Goal: Information Seeking & Learning: Check status

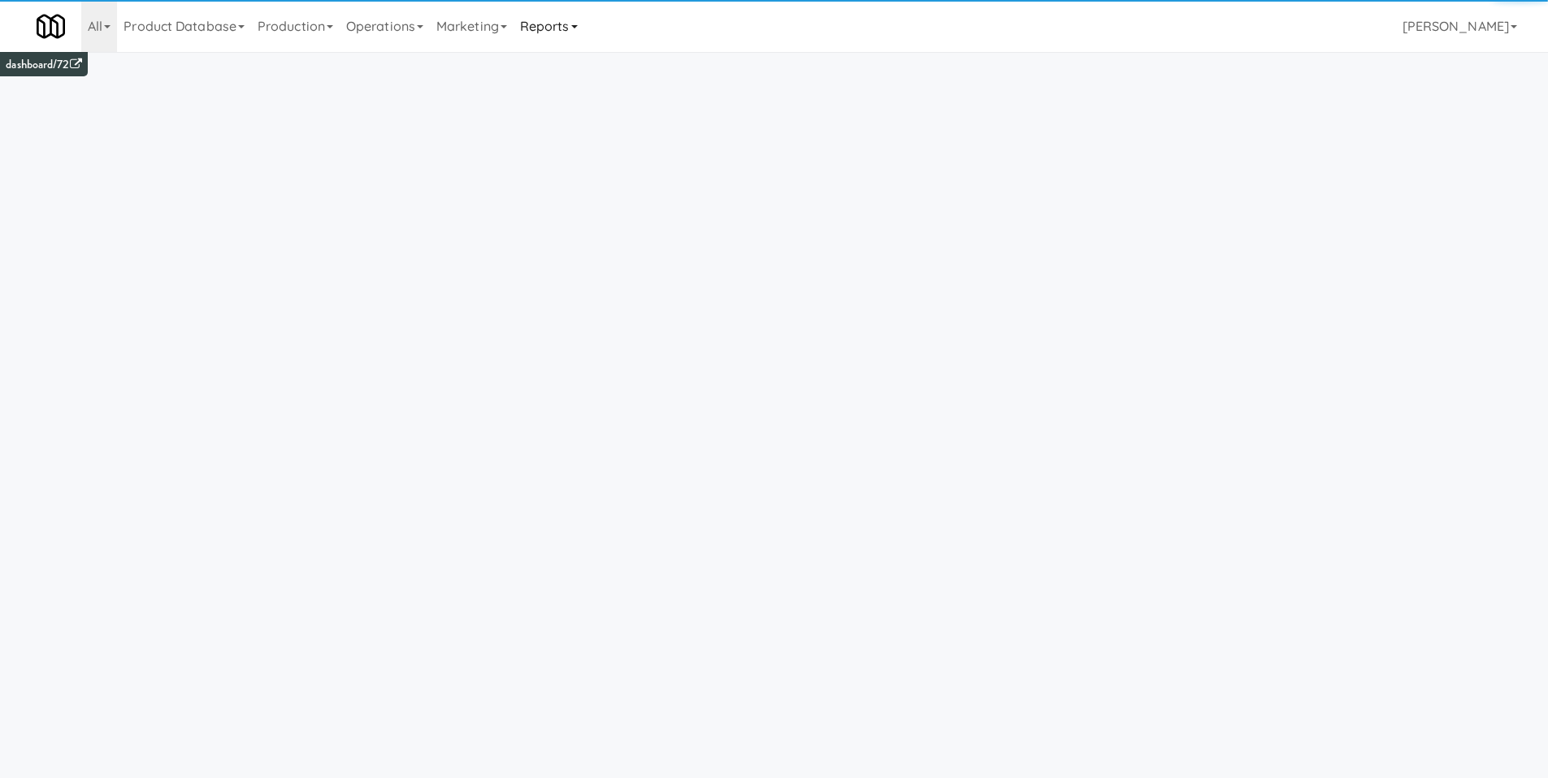
click at [575, 21] on link "Reports" at bounding box center [549, 26] width 71 height 52
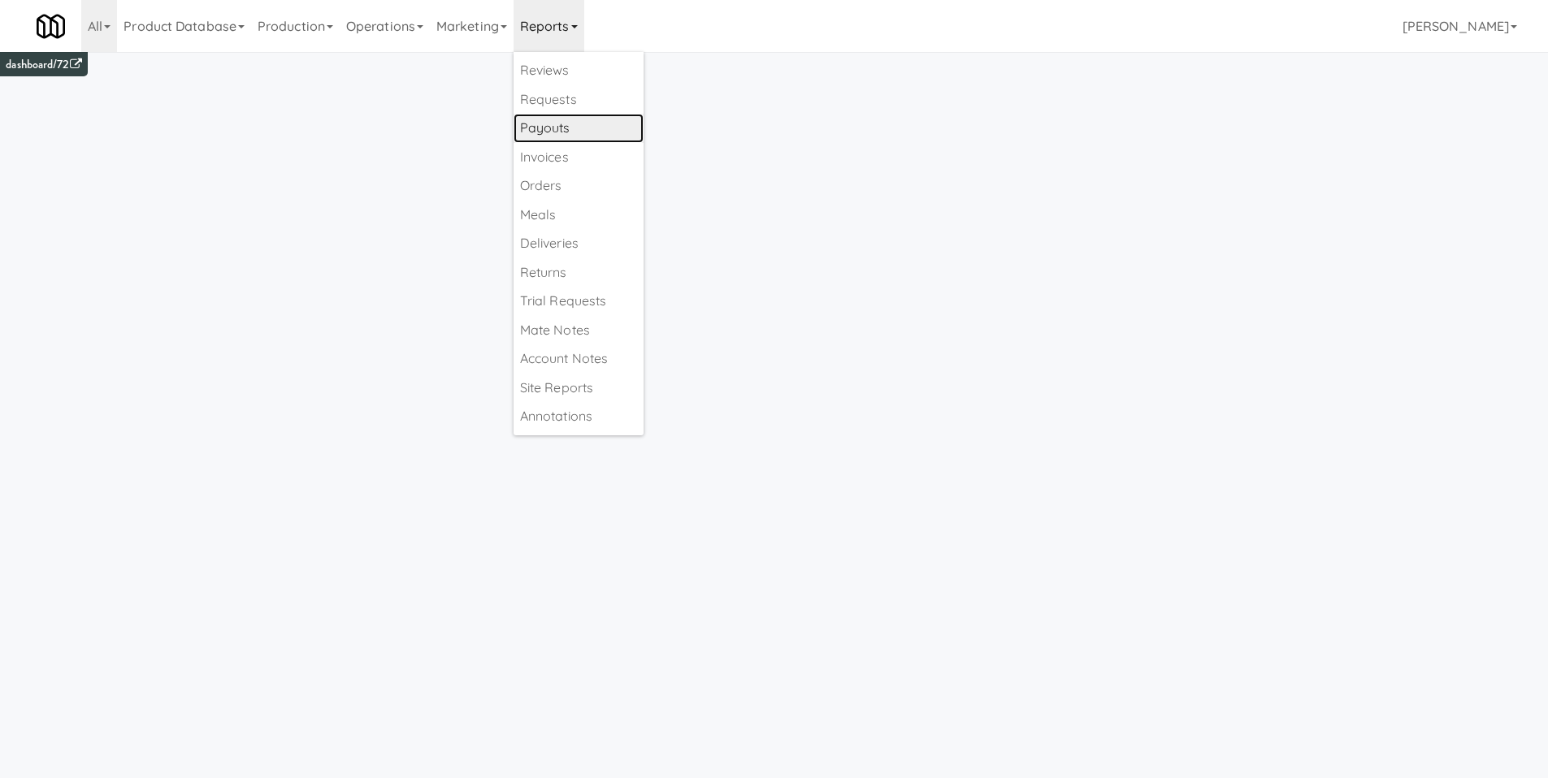
click at [592, 127] on link "Payouts" at bounding box center [579, 128] width 130 height 29
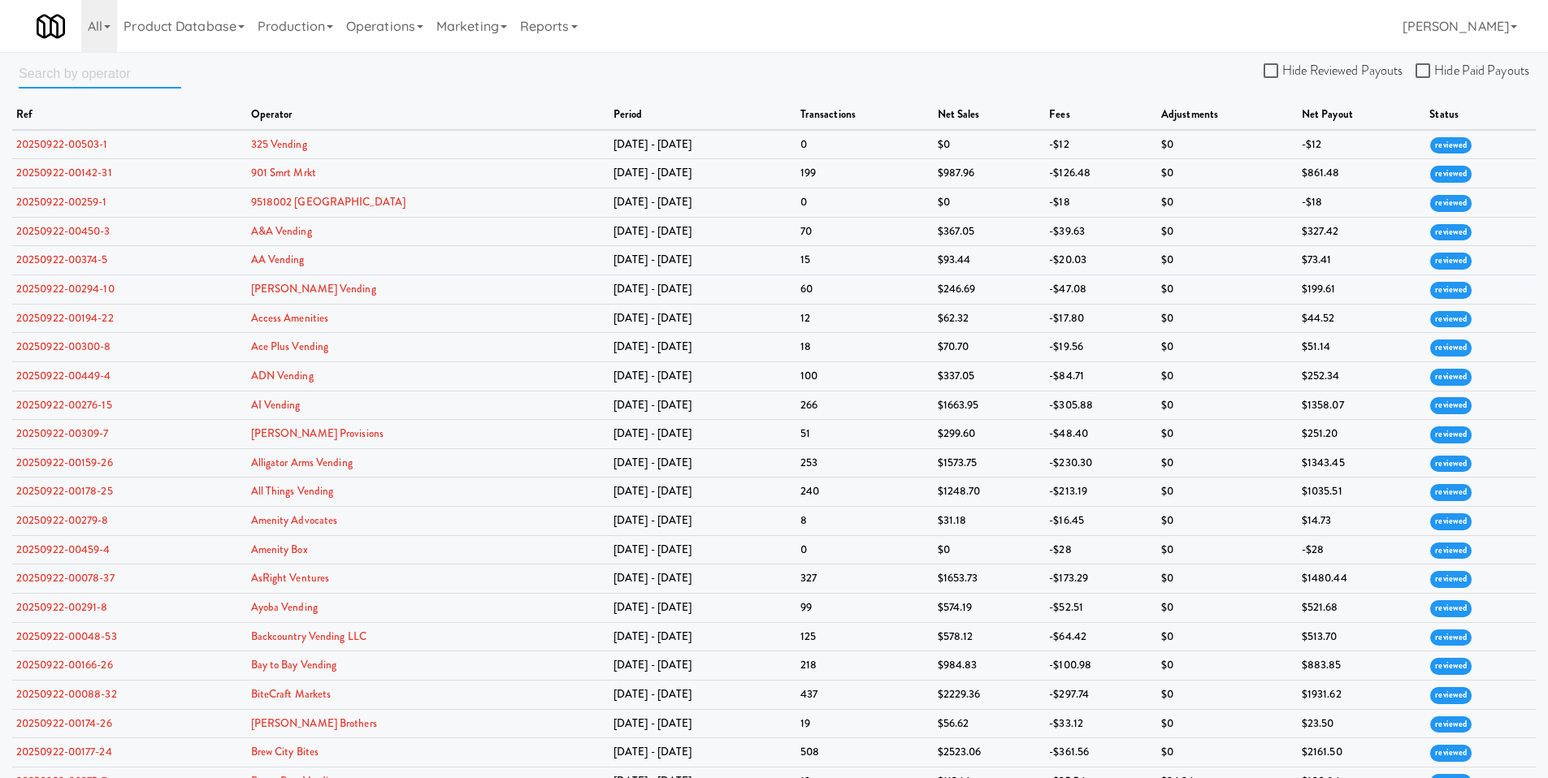
click at [120, 73] on input "text" at bounding box center [100, 74] width 163 height 30
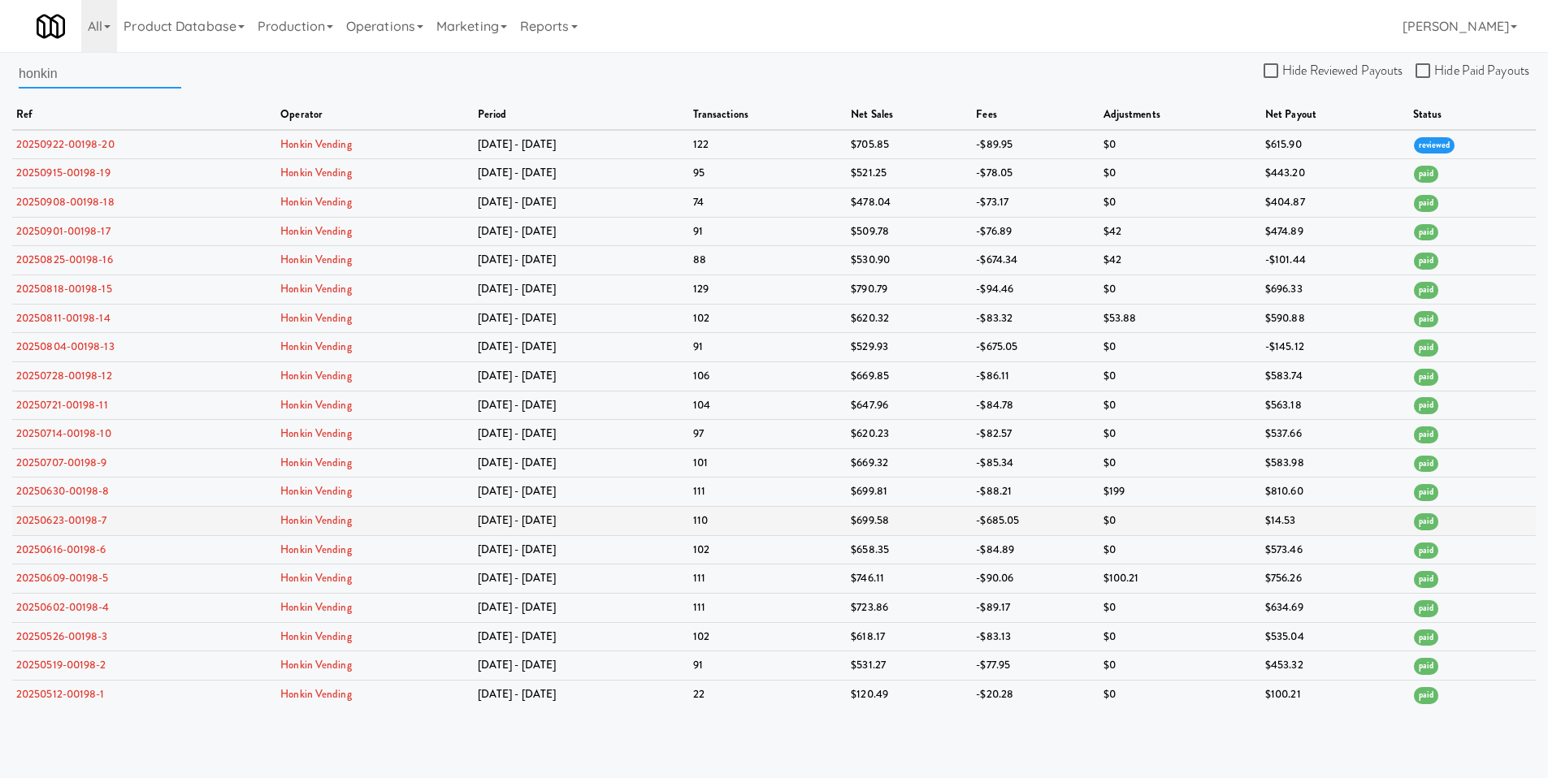
type input "honkin"
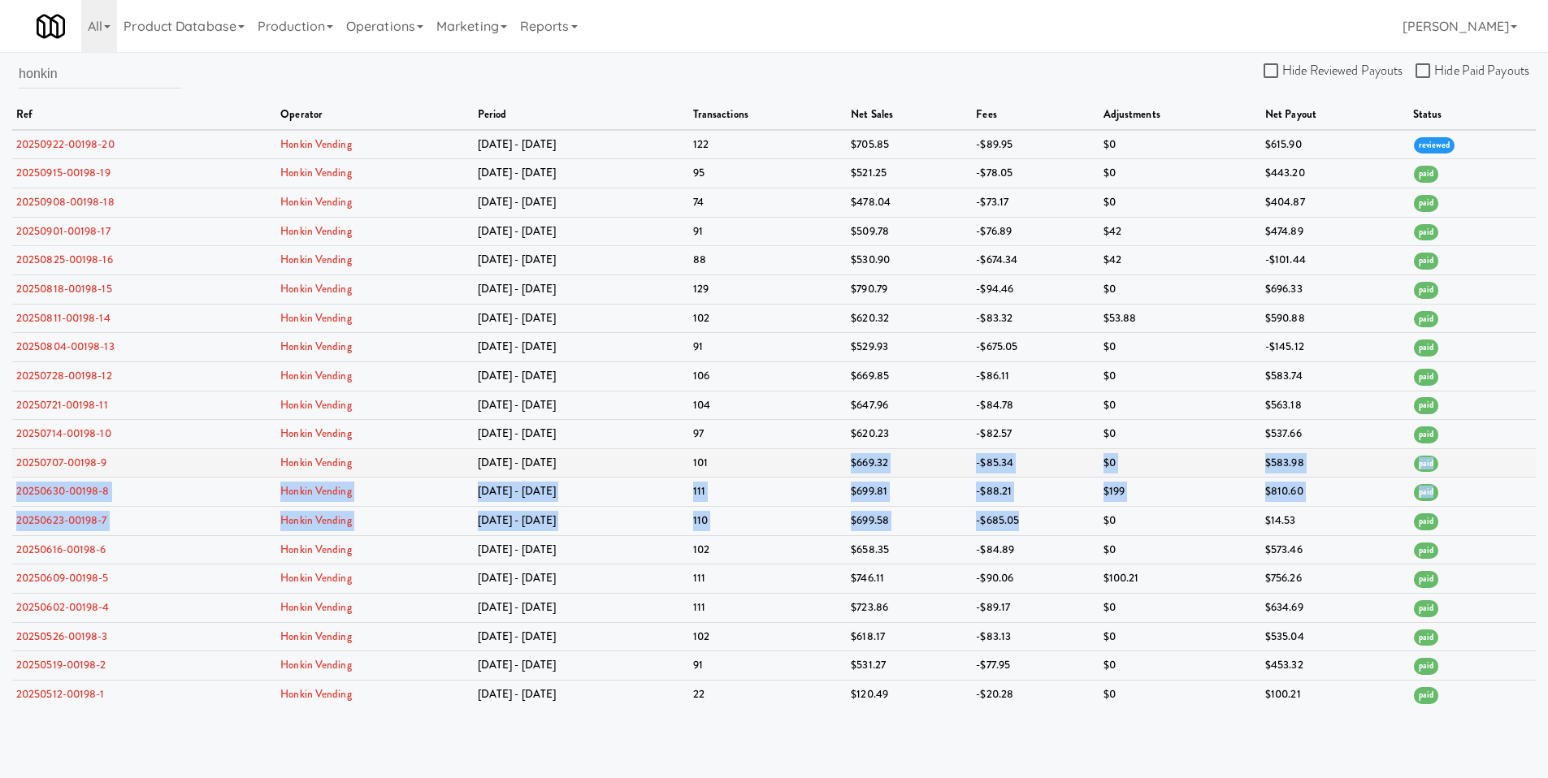
drag, startPoint x: 1026, startPoint y: 526, endPoint x: 768, endPoint y: 473, distance: 263.0
click at [767, 471] on tbody "20250922-00198-20 Honkin Vending [DATE] - [DATE] 122 $705.85 -$89.95 $0 $615.90…" at bounding box center [774, 419] width 1524 height 579
click at [770, 475] on td "101" at bounding box center [768, 463] width 158 height 29
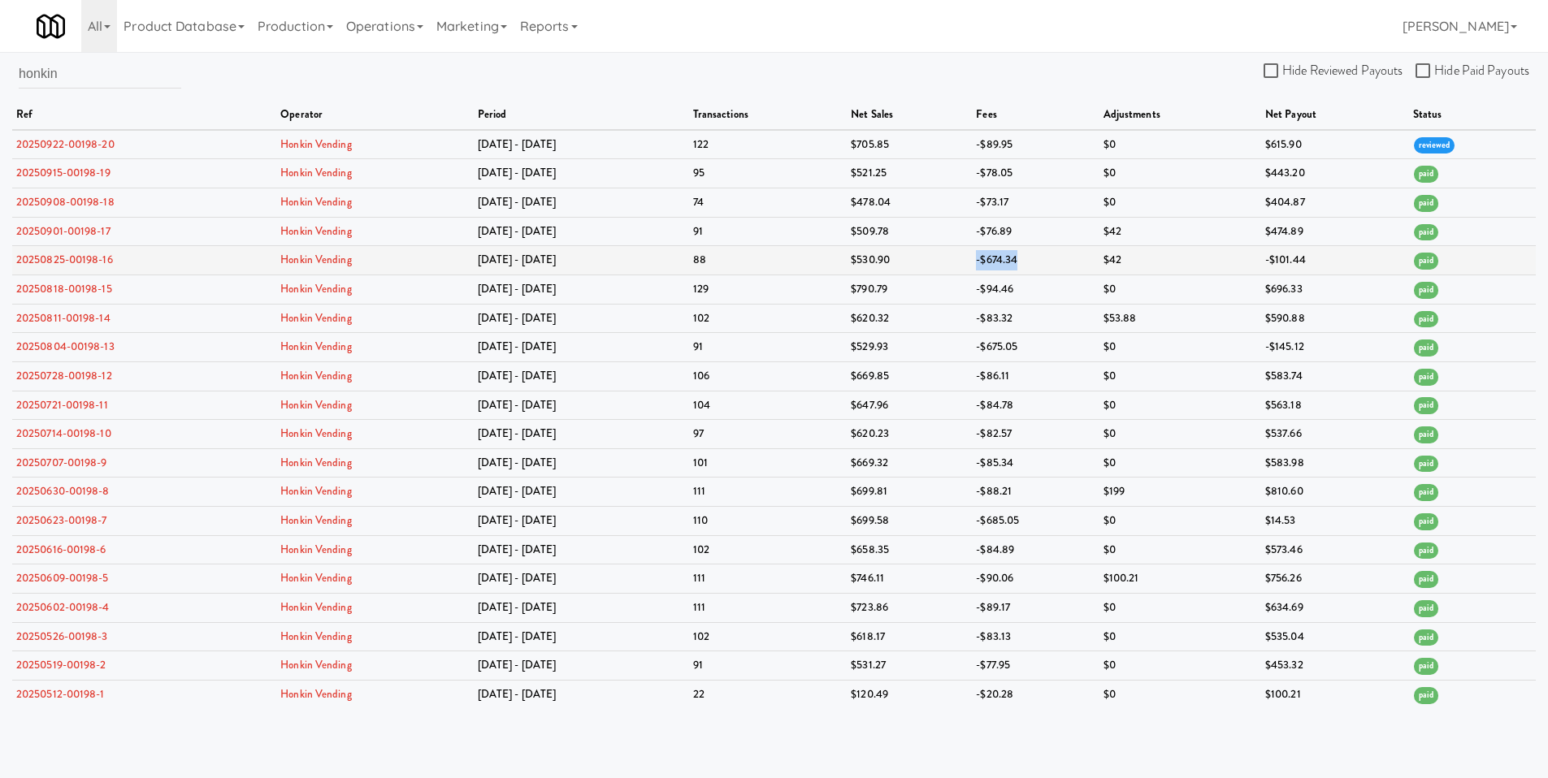
drag, startPoint x: 1024, startPoint y: 257, endPoint x: 956, endPoint y: 257, distance: 67.4
click at [956, 257] on tr "20250825-00198-16 Honkin Vending [DATE] - [DATE] $530.90 -$674.34 $42 -$101.44 …" at bounding box center [774, 260] width 1524 height 29
click at [956, 257] on td "$530.90" at bounding box center [909, 260] width 125 height 29
drag, startPoint x: 961, startPoint y: 257, endPoint x: 1050, endPoint y: 267, distance: 89.1
click at [1050, 267] on tr "20250825-00198-16 Honkin Vending [DATE] - [DATE] $530.90 -$674.34 $42 -$101.44 …" at bounding box center [774, 260] width 1524 height 29
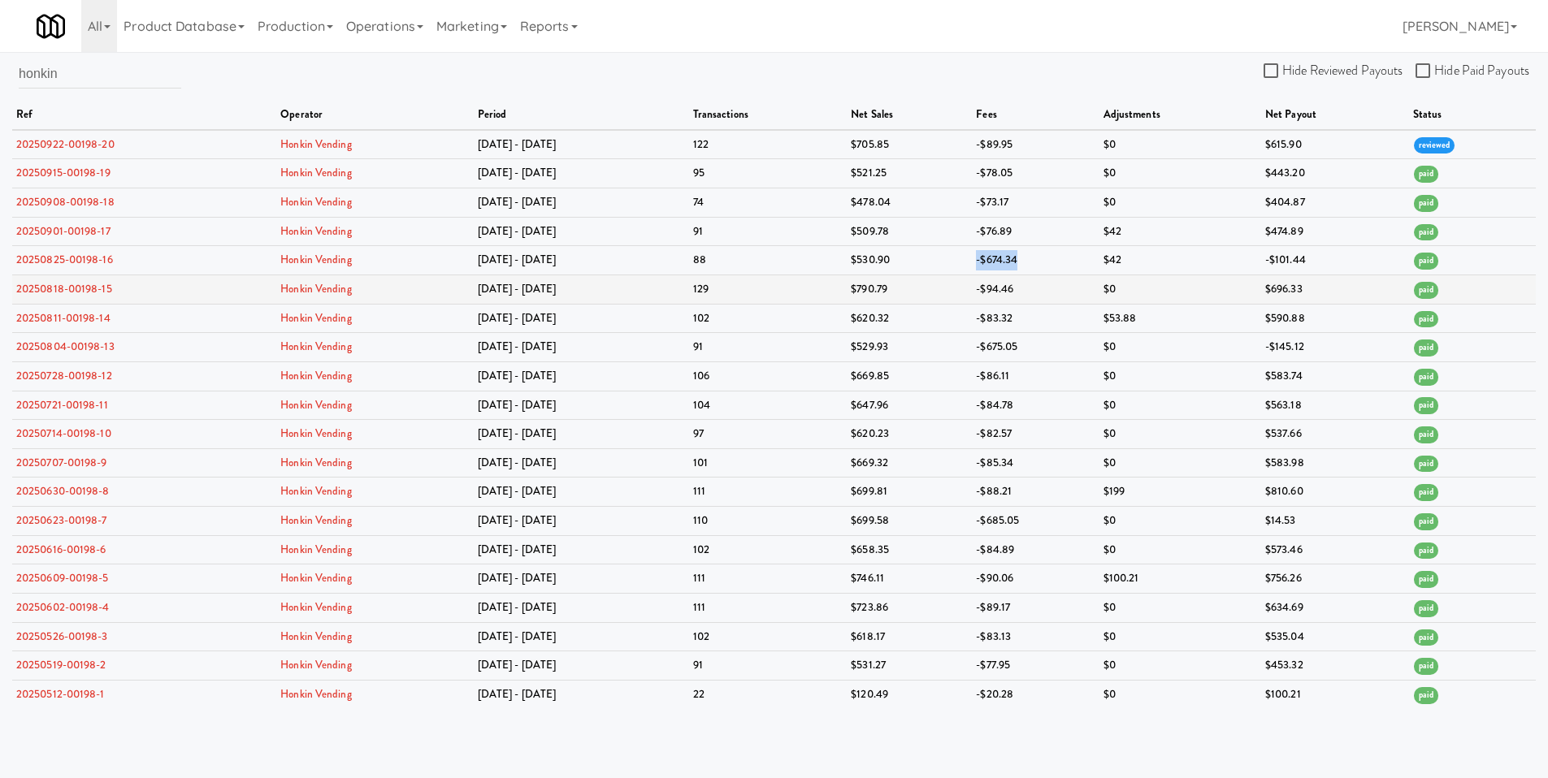
drag, startPoint x: 1050, startPoint y: 267, endPoint x: 1037, endPoint y: 290, distance: 26.9
click at [1049, 267] on td "-$674.34" at bounding box center [1035, 260] width 127 height 29
drag, startPoint x: 1034, startPoint y: 354, endPoint x: 940, endPoint y: 356, distance: 94.3
click at [940, 356] on tr "20250804-00198-13 Honkin Vending [DATE] - [DATE] $529.93 -$675.05 $0 -$145.12 p…" at bounding box center [774, 347] width 1524 height 29
click at [940, 356] on td "$529.93" at bounding box center [909, 347] width 125 height 29
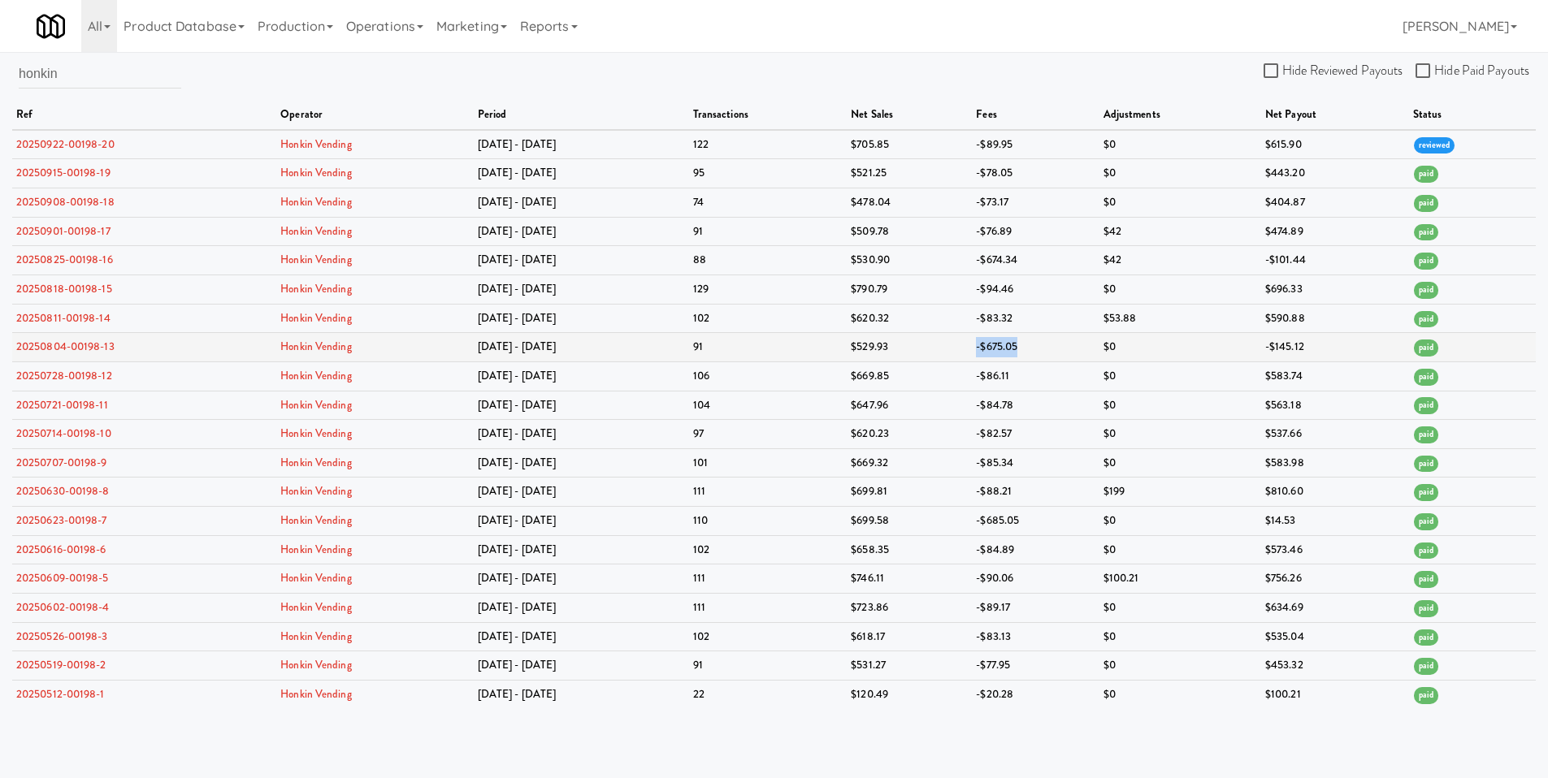
click at [1059, 349] on tr "20250804-00198-13 Honkin Vending [DATE] - [DATE] $529.93 -$675.05 $0 -$145.12 p…" at bounding box center [774, 347] width 1524 height 29
drag, startPoint x: 1059, startPoint y: 349, endPoint x: 1036, endPoint y: 423, distance: 77.4
click at [1055, 358] on td "-$675.05" at bounding box center [1035, 347] width 127 height 29
drag, startPoint x: 1048, startPoint y: 527, endPoint x: 936, endPoint y: 525, distance: 112.2
click at [936, 525] on tr "20250623-00198-7 Honkin Vending [DATE] - [DATE] 110 $699.58 -$685.05 $0 $14.53 …" at bounding box center [774, 521] width 1524 height 29
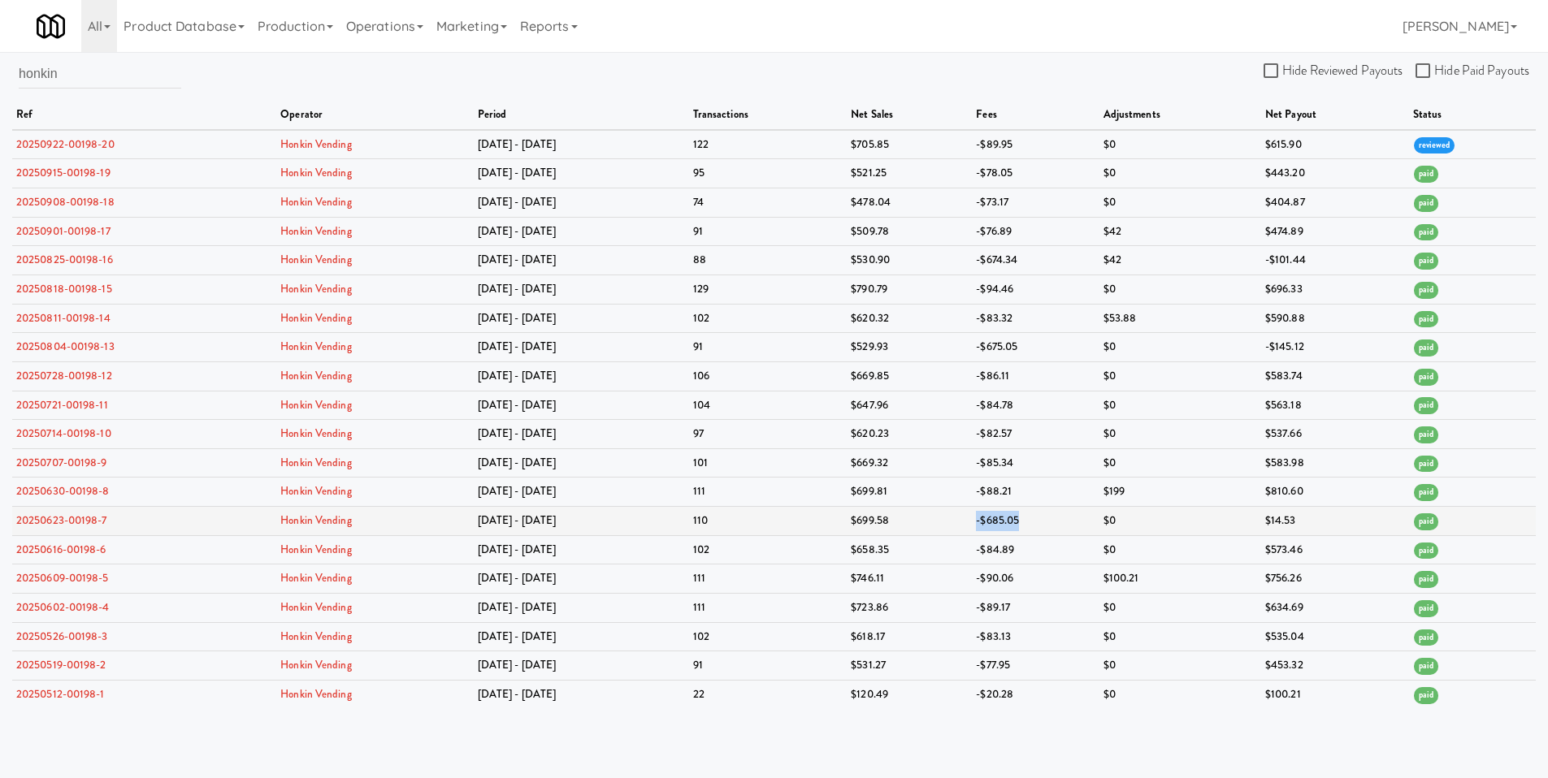
click at [936, 525] on td "$699.58" at bounding box center [909, 521] width 125 height 29
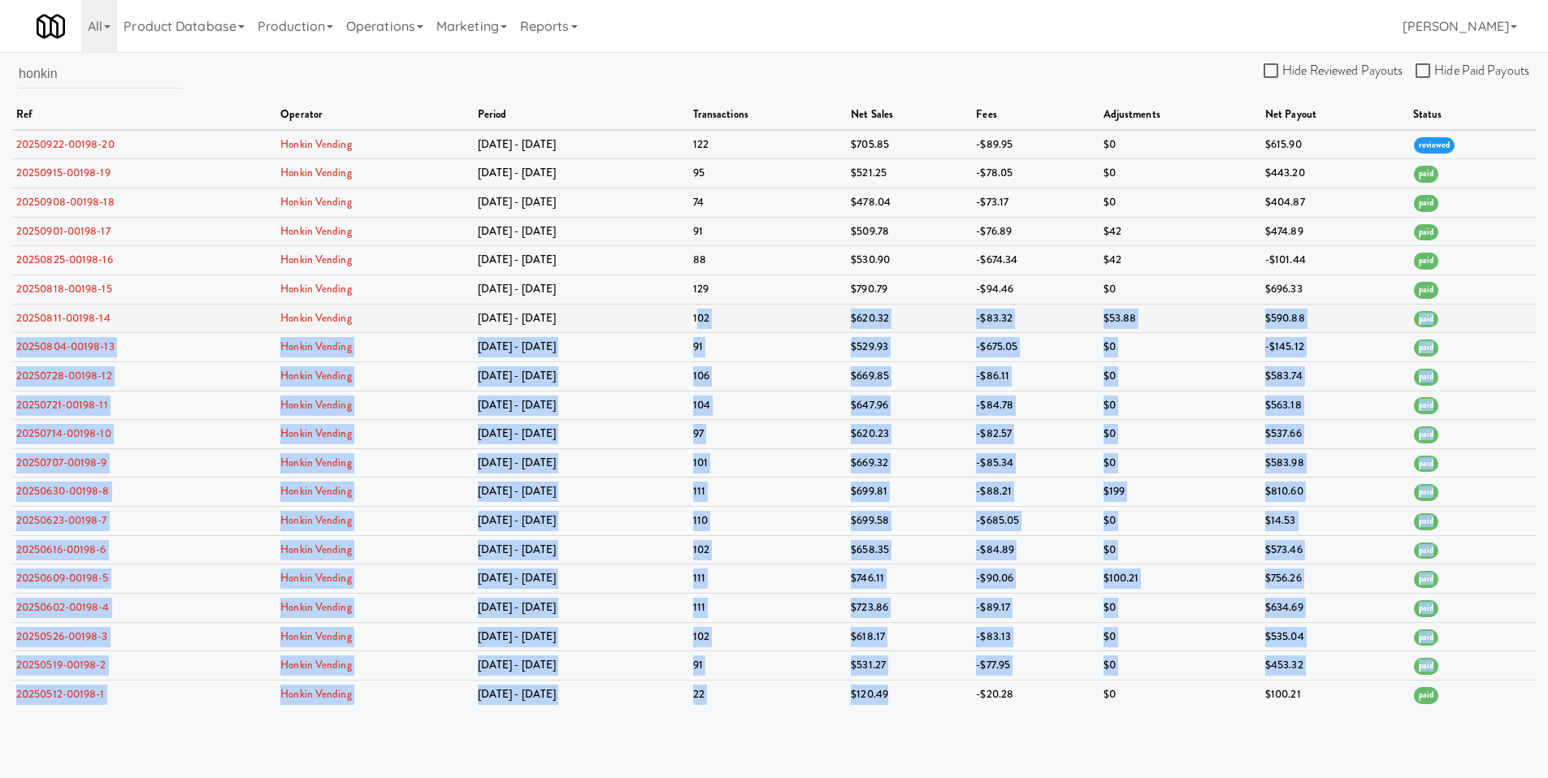
drag, startPoint x: 904, startPoint y: 705, endPoint x: 696, endPoint y: 318, distance: 439.2
click at [696, 318] on tbody "20250922-00198-20 Honkin Vending [DATE] - [DATE] 122 $705.85 -$89.95 $0 $615.90…" at bounding box center [774, 419] width 1524 height 579
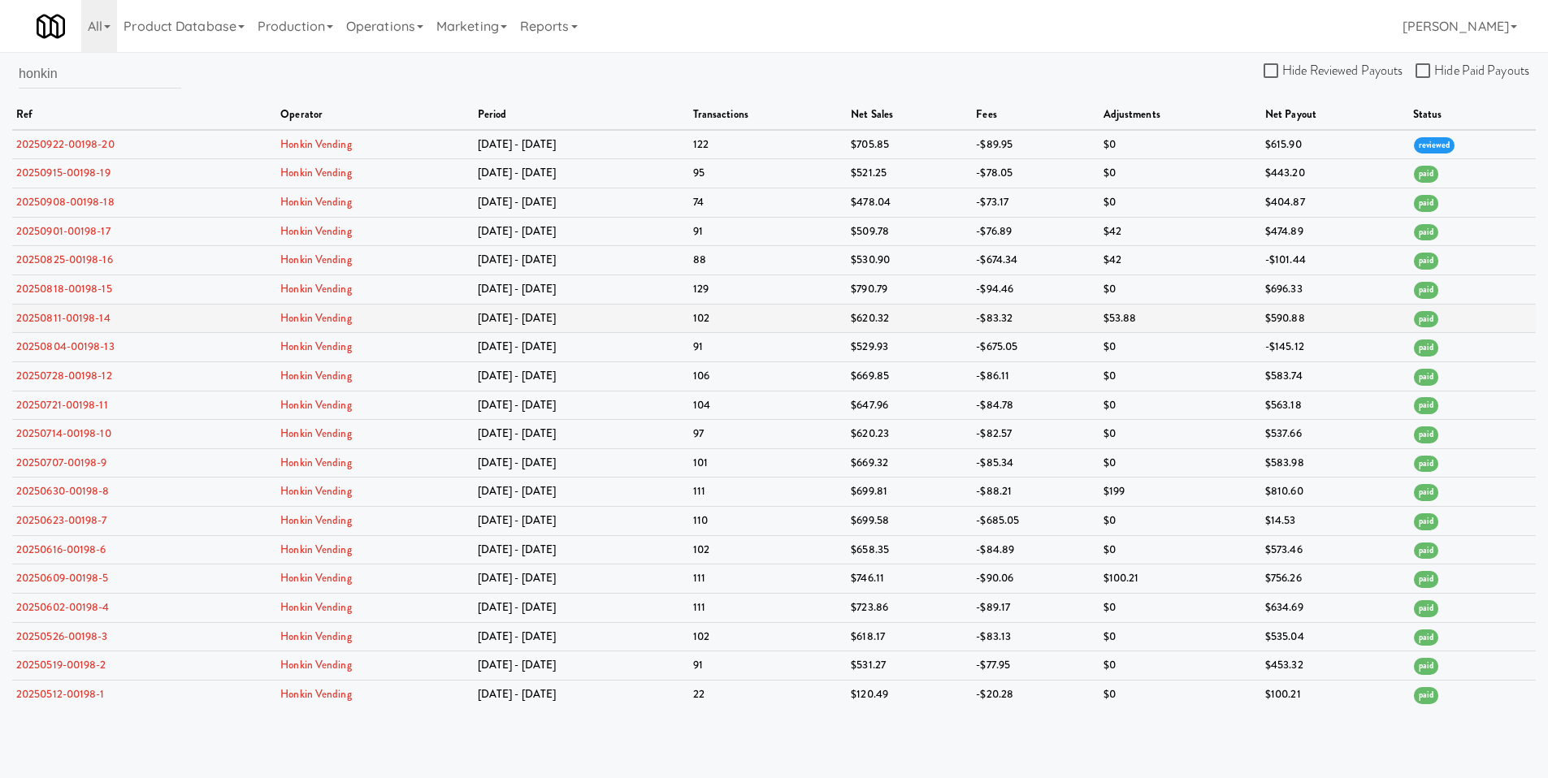
click at [693, 317] on td "102" at bounding box center [768, 318] width 158 height 29
drag, startPoint x: 977, startPoint y: 256, endPoint x: 1027, endPoint y: 267, distance: 51.5
click at [1027, 267] on tr "20250825-00198-16 Honkin Vending [DATE] - [DATE] $530.90 -$674.34 $42 -$101.44 …" at bounding box center [774, 260] width 1524 height 29
click at [1027, 267] on td "-$674.34" at bounding box center [1035, 260] width 127 height 29
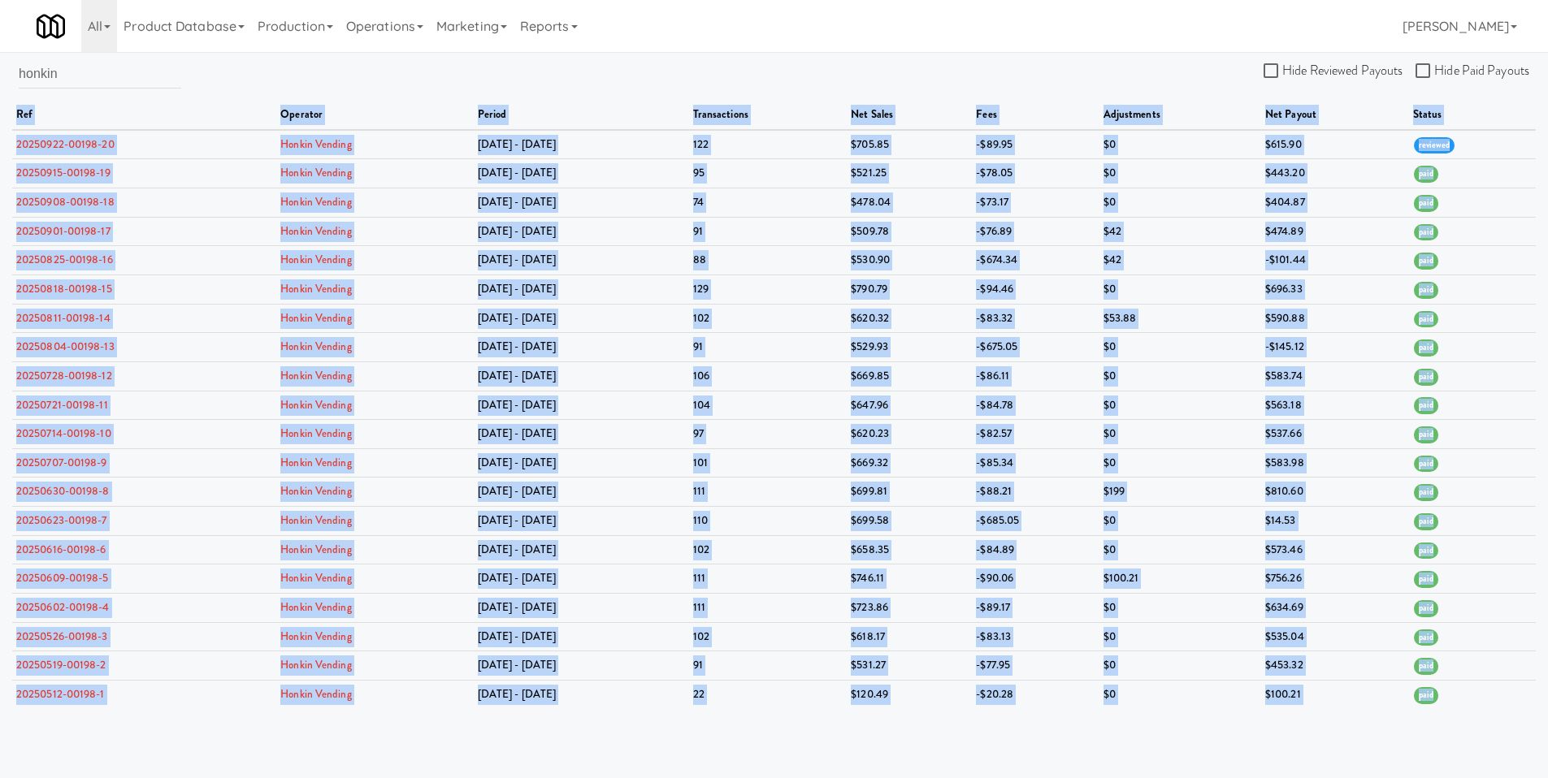
drag, startPoint x: 1437, startPoint y: 697, endPoint x: 15, endPoint y: 116, distance: 1536.2
click at [15, 116] on table "ref operator period transactions net sales fees adjustments net payout status 2…" at bounding box center [774, 405] width 1524 height 609
copy table "ref operator period transactions net sales fees adjustments net payout status 2…"
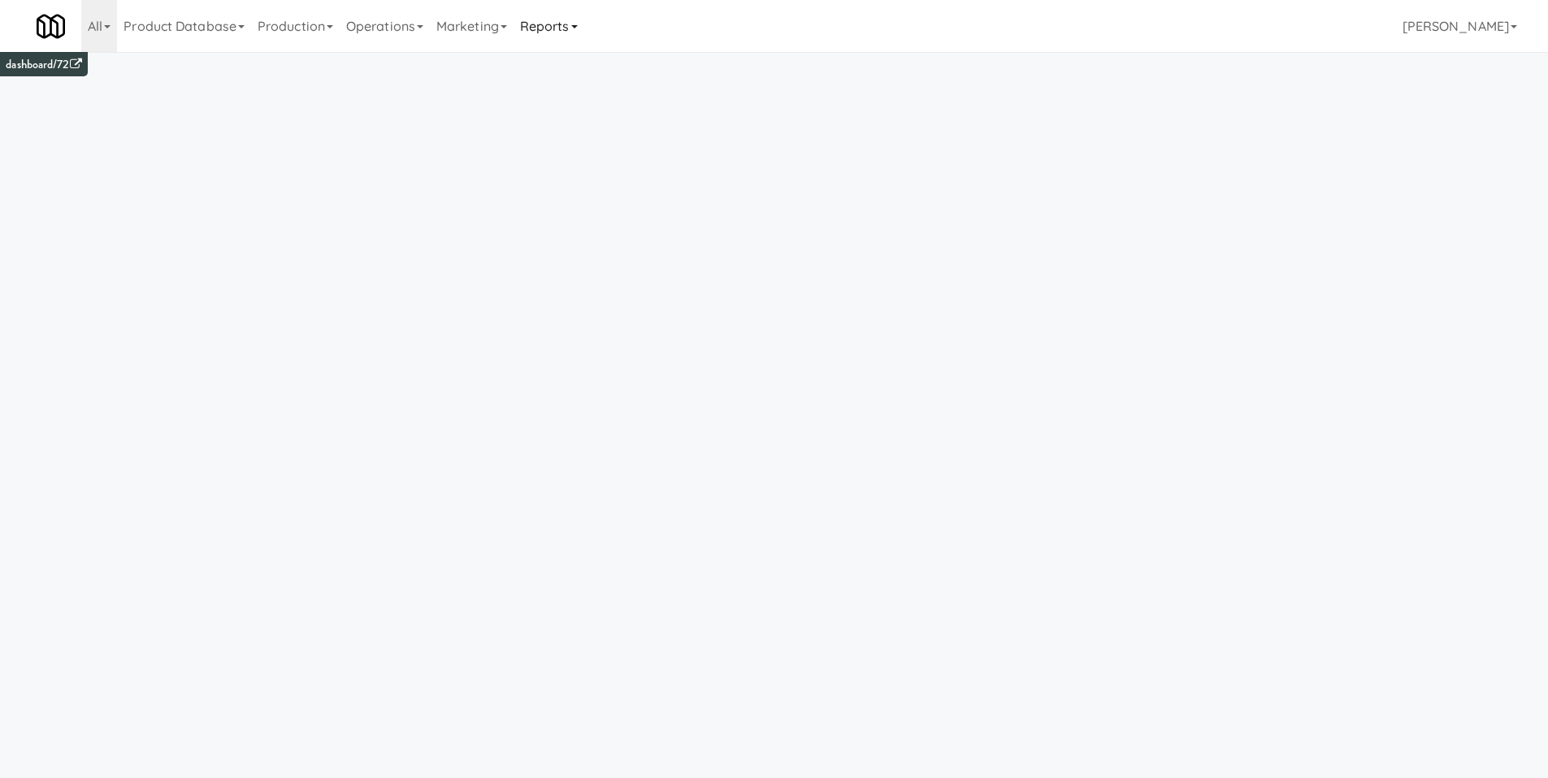
click at [549, 22] on link "Reports" at bounding box center [549, 26] width 71 height 52
click at [583, 133] on link "Payouts" at bounding box center [579, 128] width 130 height 29
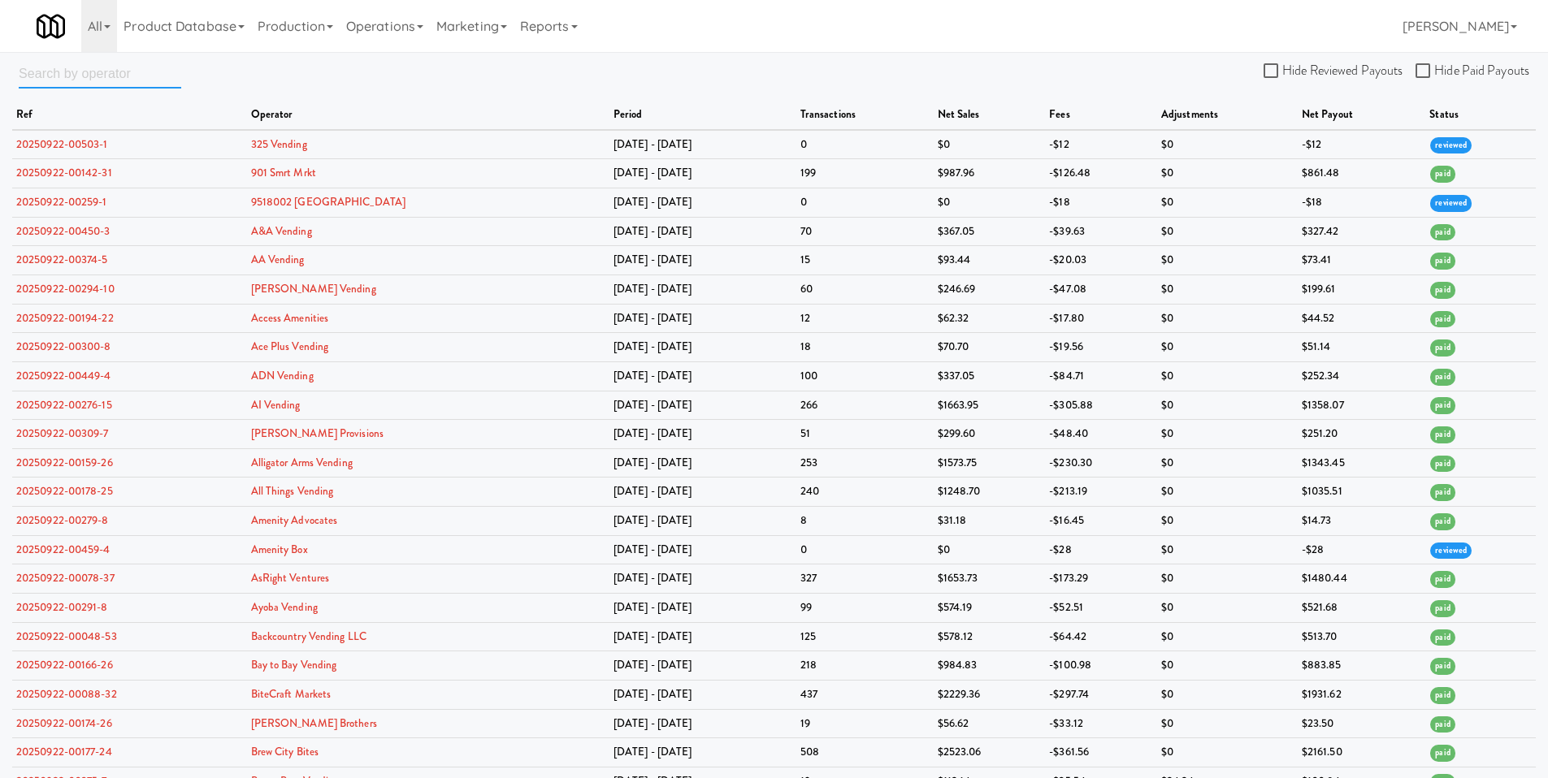
click at [41, 75] on input "text" at bounding box center [100, 74] width 163 height 30
type input "covio"
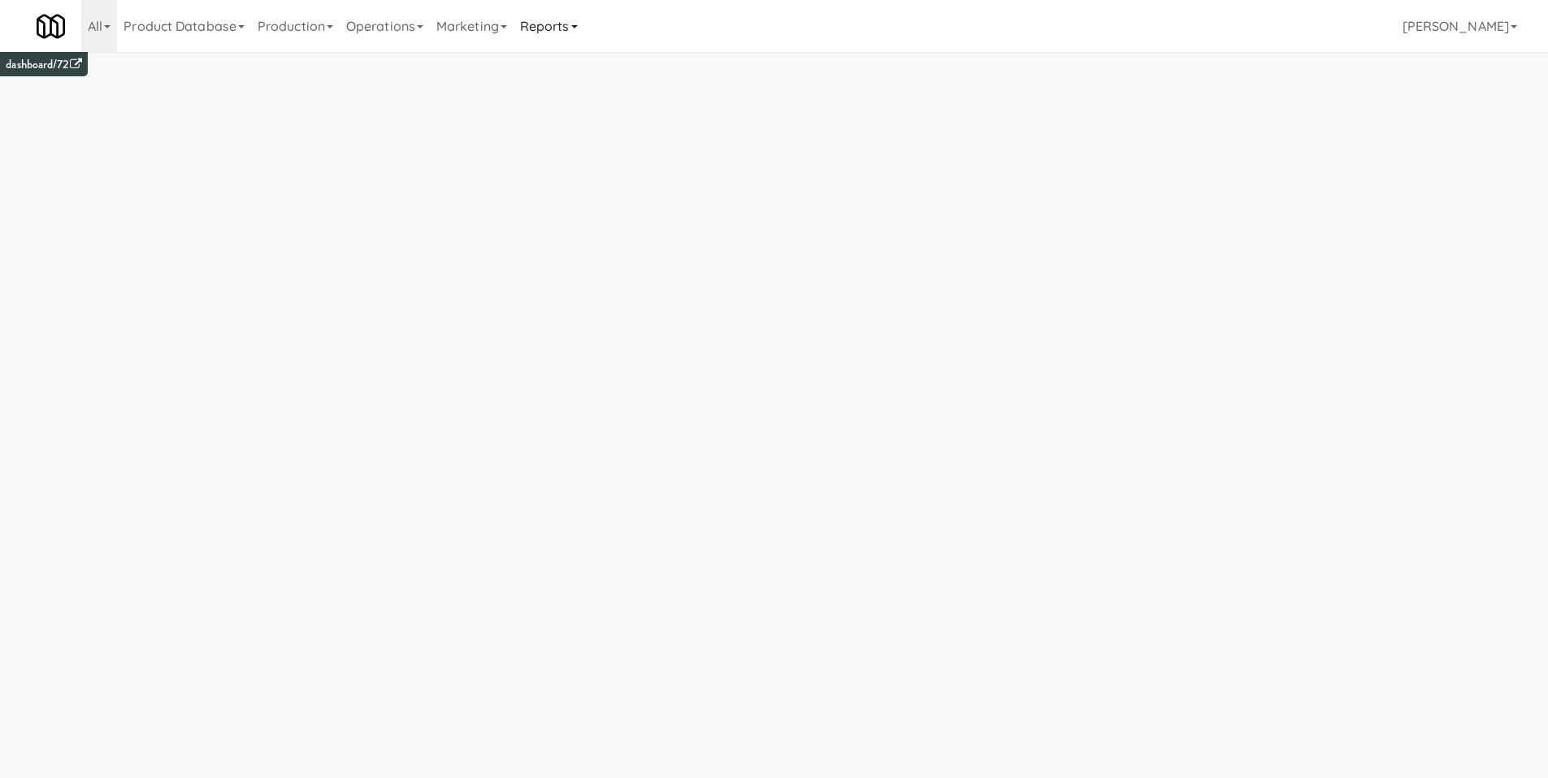
click at [561, 16] on link "Reports" at bounding box center [549, 26] width 71 height 52
click at [587, 130] on link "Payouts" at bounding box center [579, 128] width 130 height 29
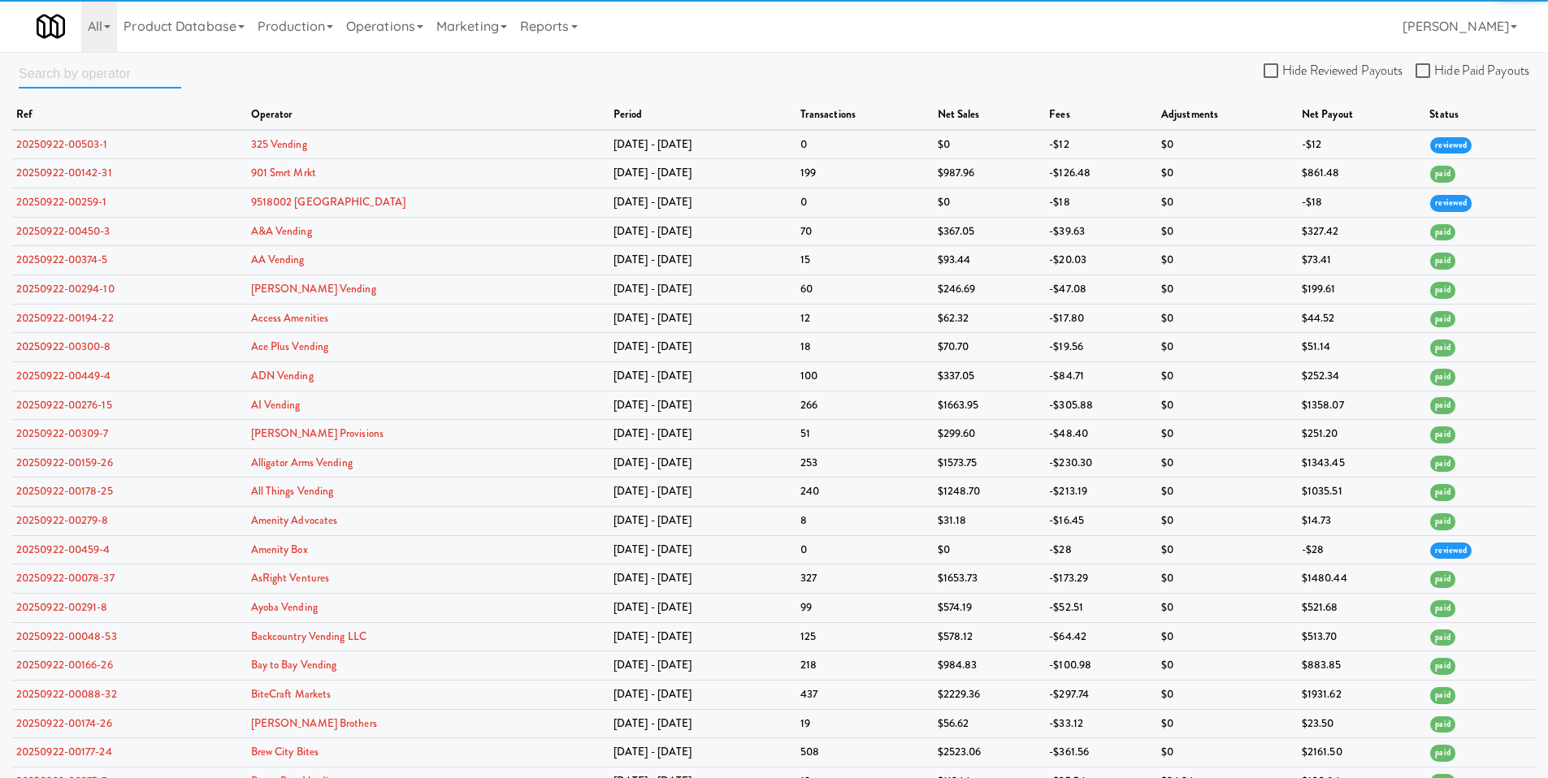
click at [121, 82] on input "text" at bounding box center [100, 74] width 163 height 30
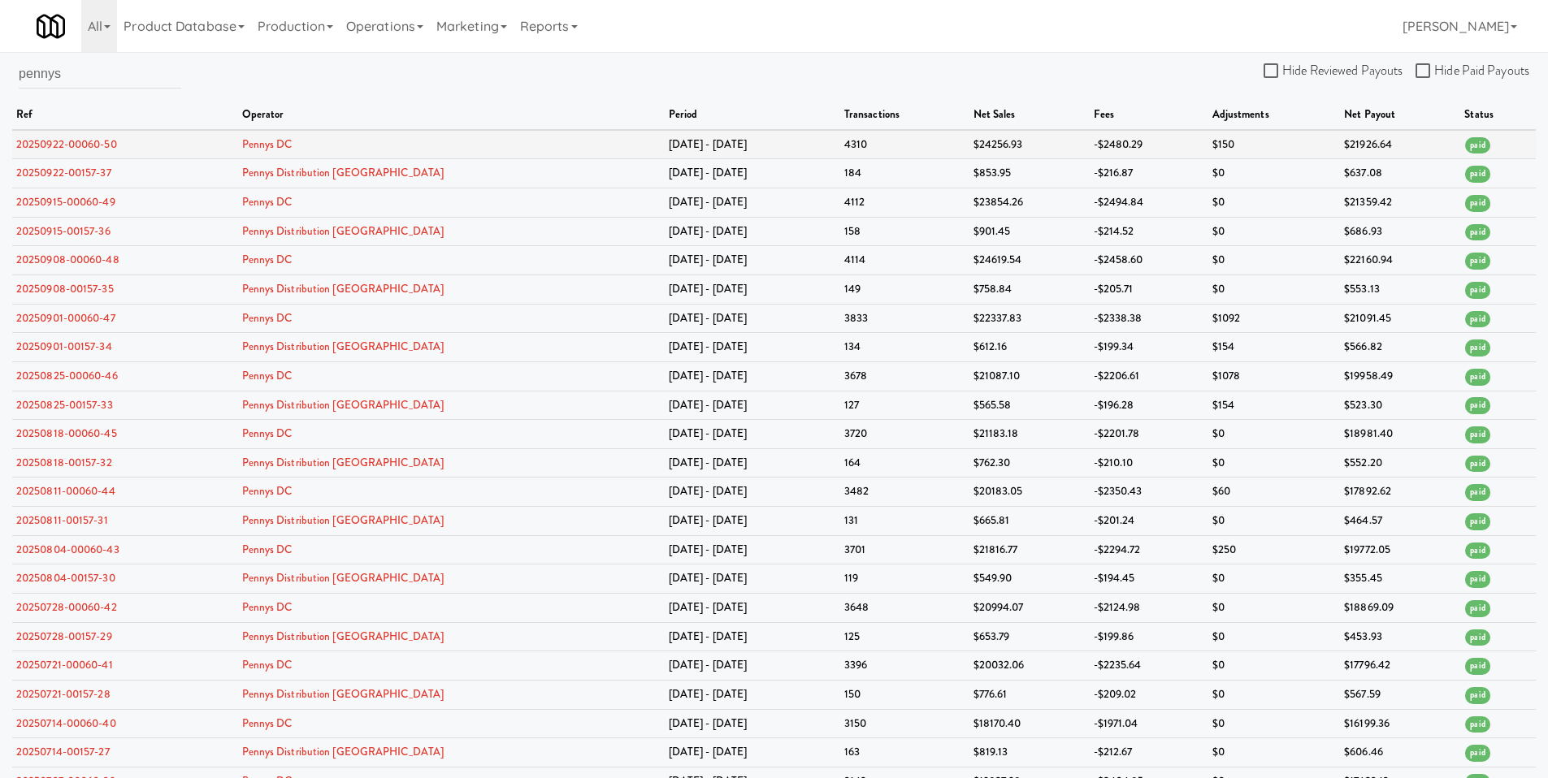
click at [220, 147] on td "20250922-00060-50" at bounding box center [125, 144] width 226 height 29
click at [73, 148] on link "20250922-00060-50" at bounding box center [66, 144] width 101 height 15
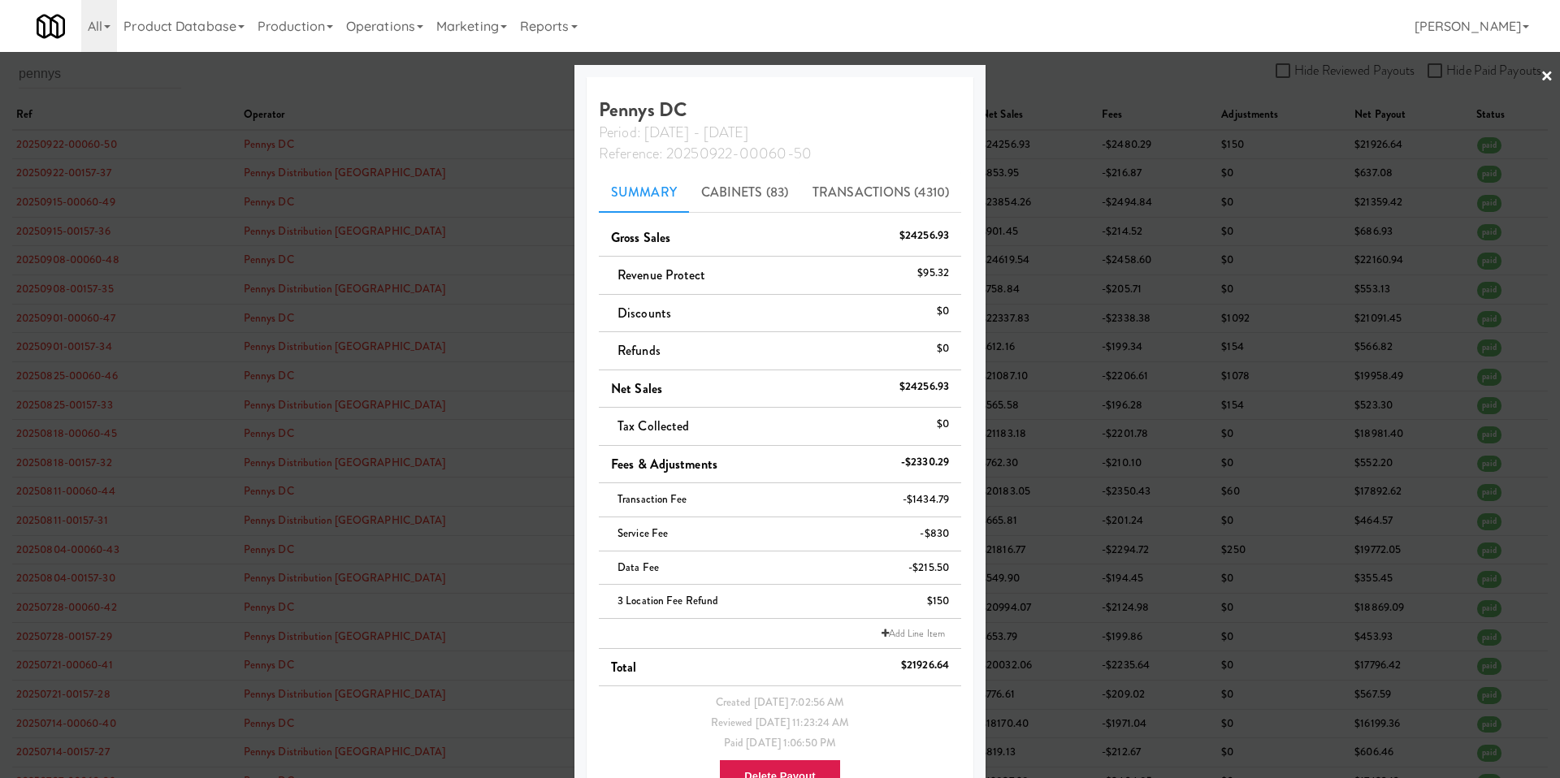
click at [1146, 176] on div at bounding box center [780, 389] width 1560 height 778
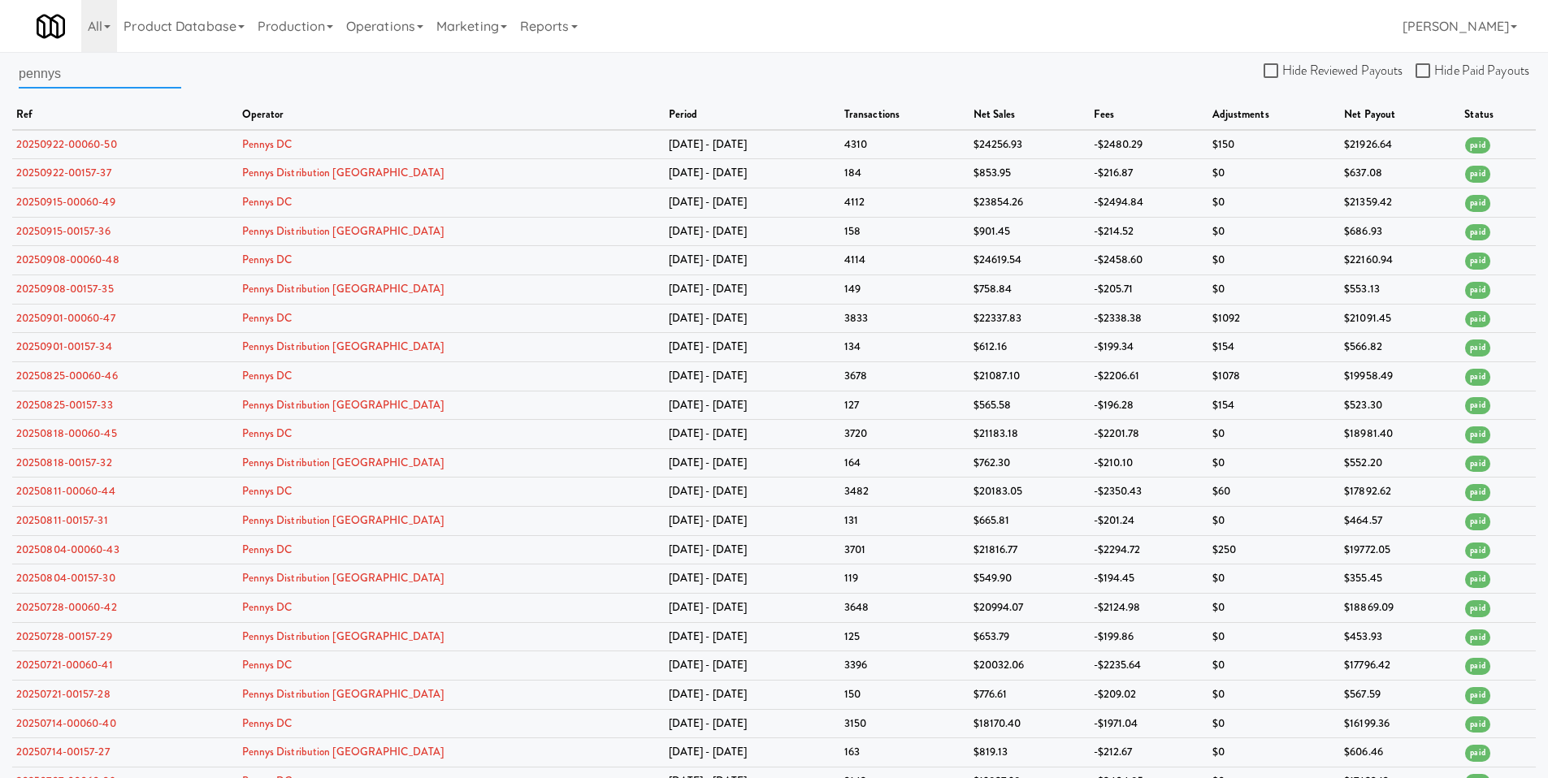
drag, startPoint x: 91, startPoint y: 73, endPoint x: -2, endPoint y: 70, distance: 93.5
click at [0, 70] on html "Okay Okay Select date: previous 2025-Sep next Su Mo Tu We Th Fr Sa 31 1 2 3 4 5…" at bounding box center [774, 389] width 1548 height 778
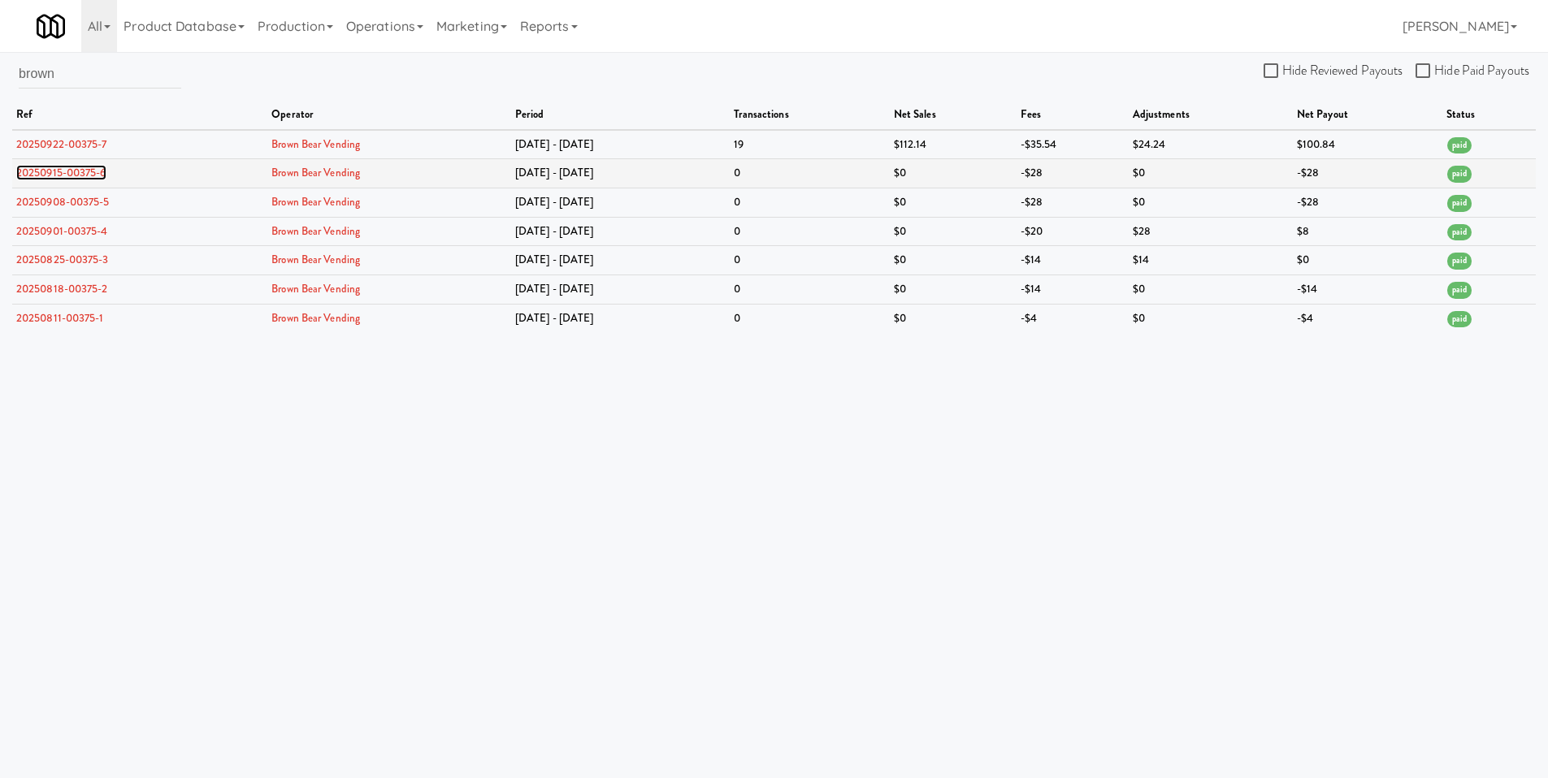
click at [63, 177] on link "20250915-00375-6" at bounding box center [61, 172] width 90 height 15
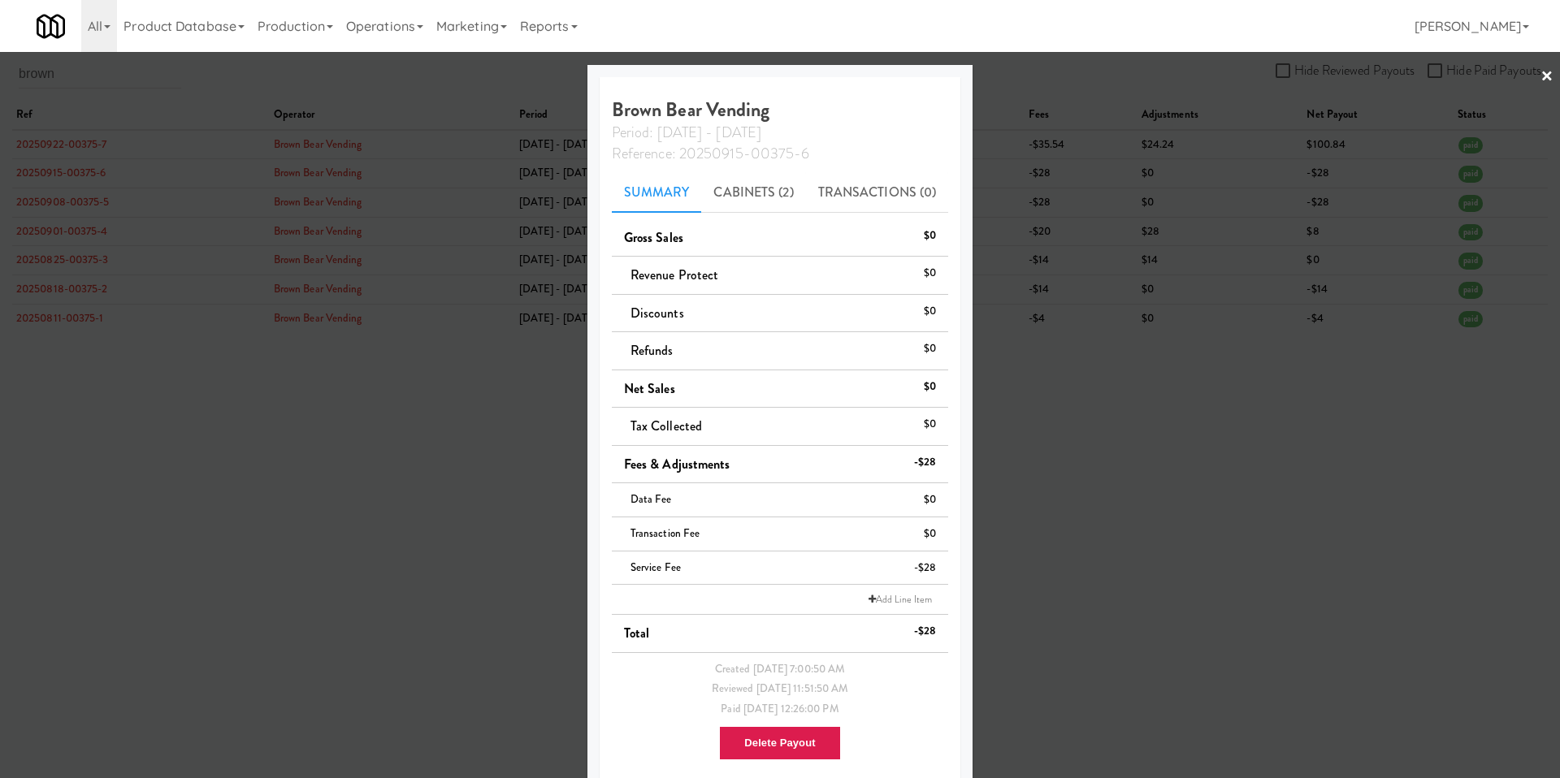
click at [1086, 181] on div at bounding box center [780, 389] width 1560 height 778
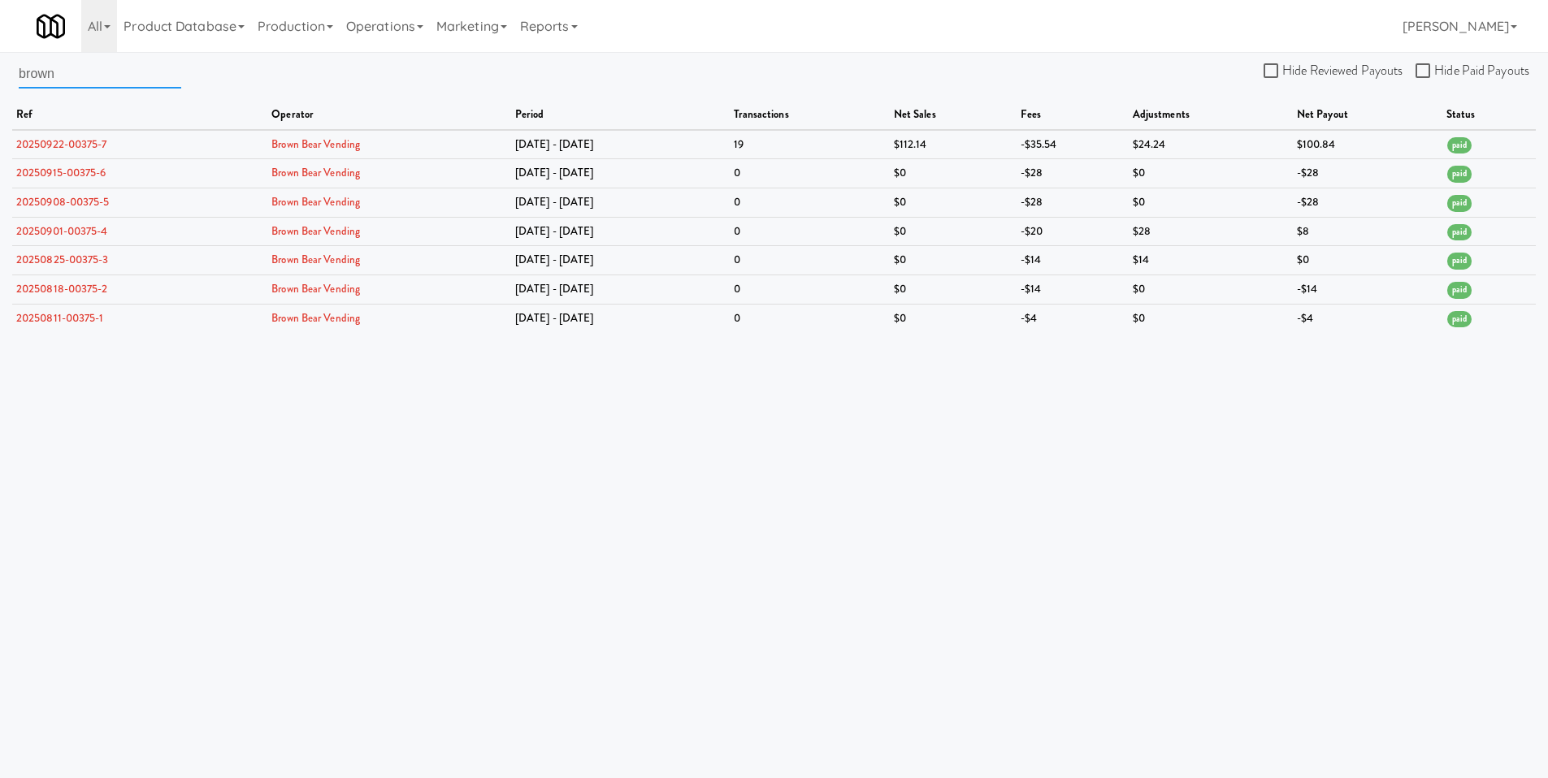
drag, startPoint x: 121, startPoint y: 79, endPoint x: -46, endPoint y: 69, distance: 166.9
click at [0, 69] on html "Okay Okay Select date: previous 2025-Sep next Su Mo Tu We Th Fr Sa 31 1 2 3 4 5…" at bounding box center [774, 389] width 1548 height 778
type input "launch"
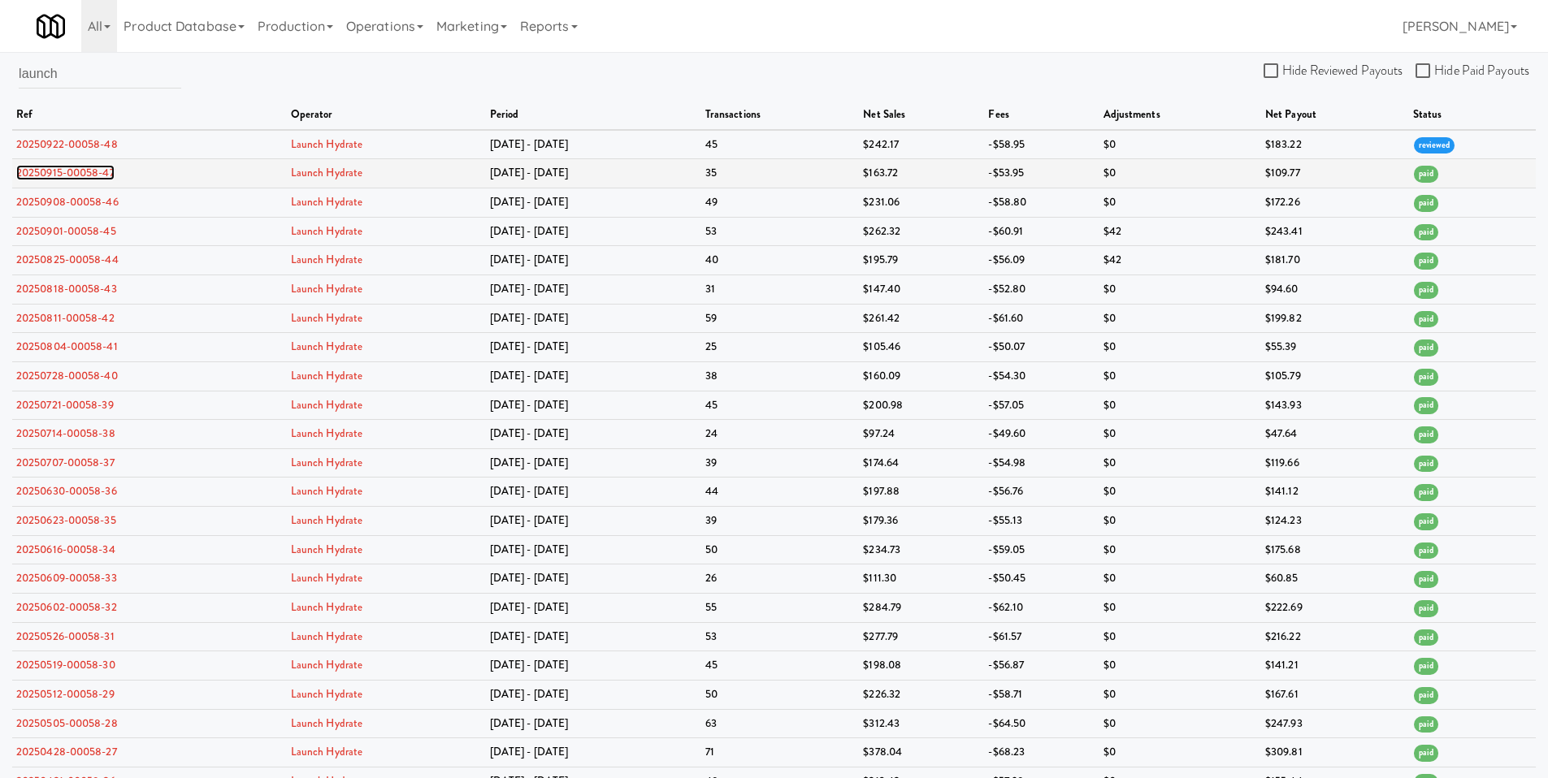
click at [63, 177] on link "20250915-00058-47" at bounding box center [65, 172] width 98 height 15
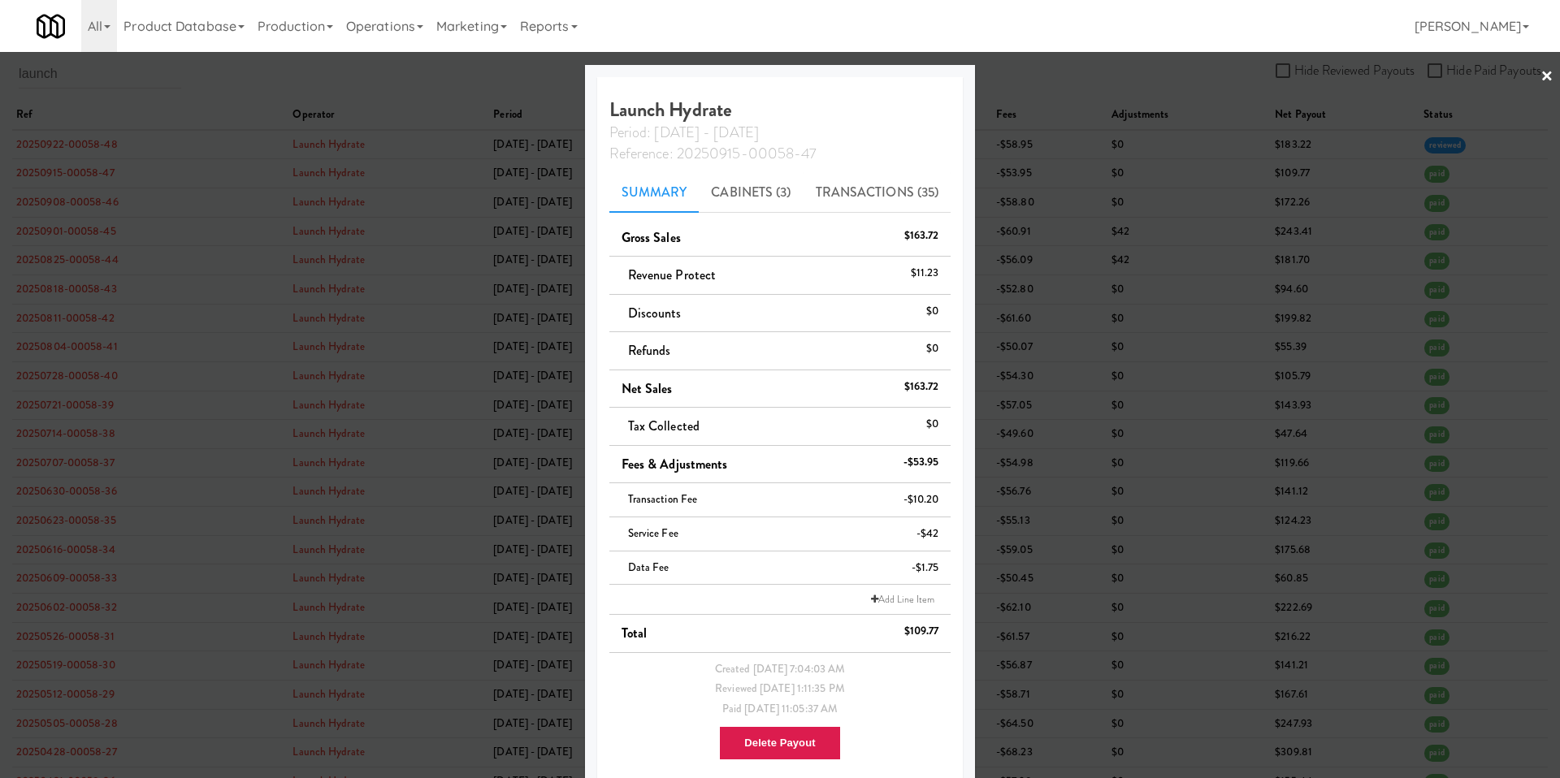
click at [1118, 430] on div at bounding box center [780, 389] width 1560 height 778
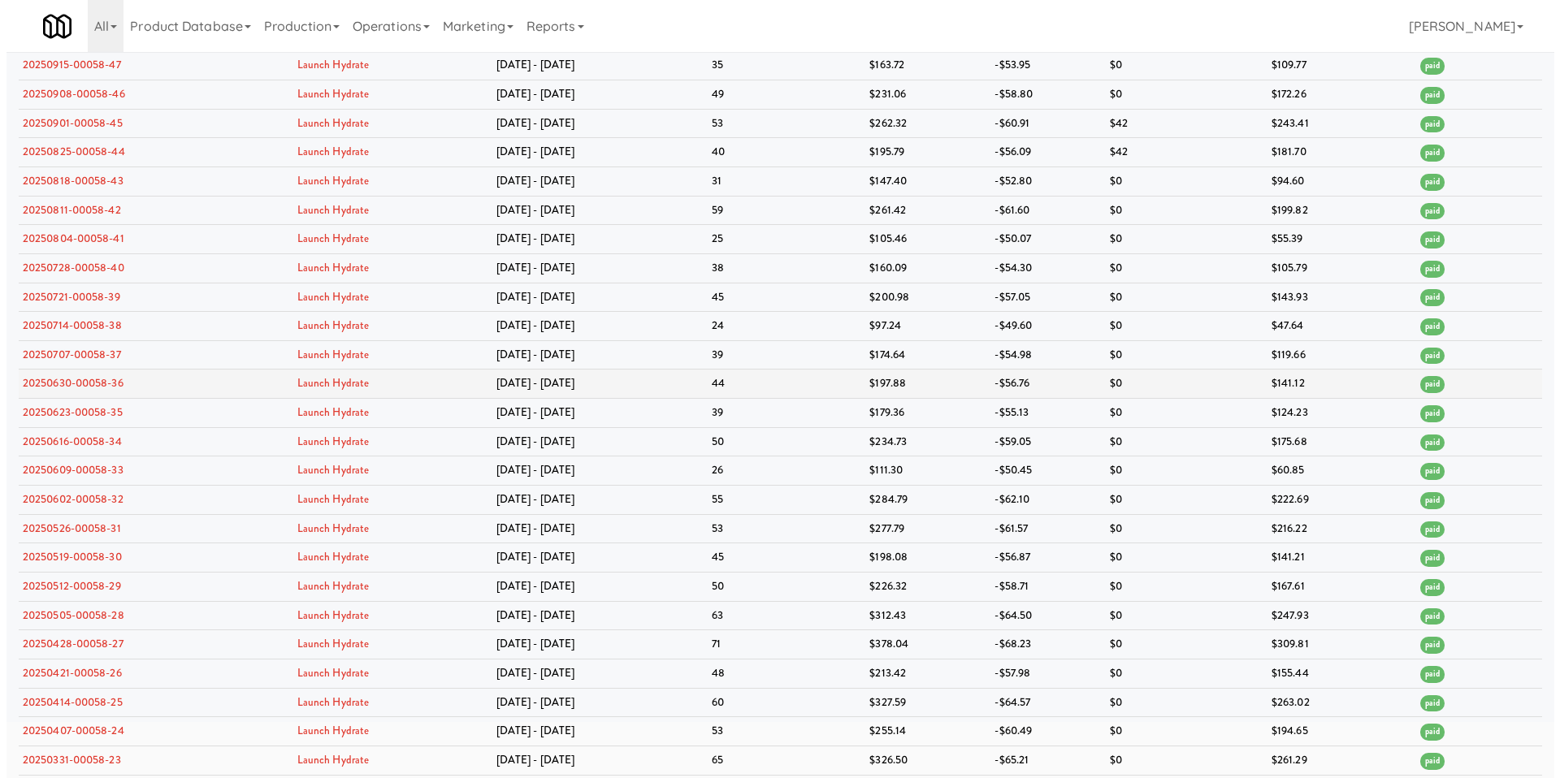
scroll to position [128, 0]
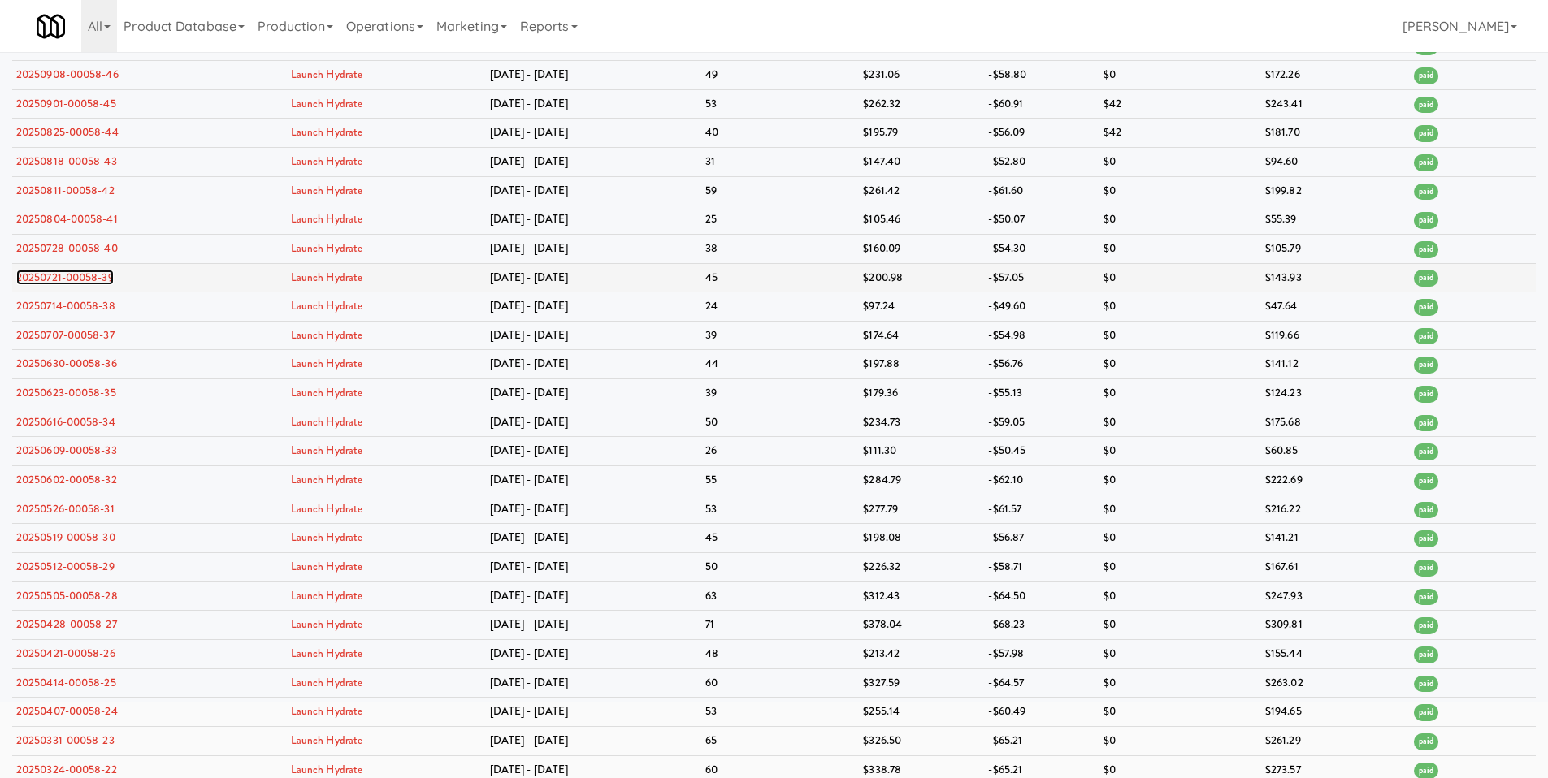
click at [97, 281] on link "20250721-00058-39" at bounding box center [65, 277] width 98 height 15
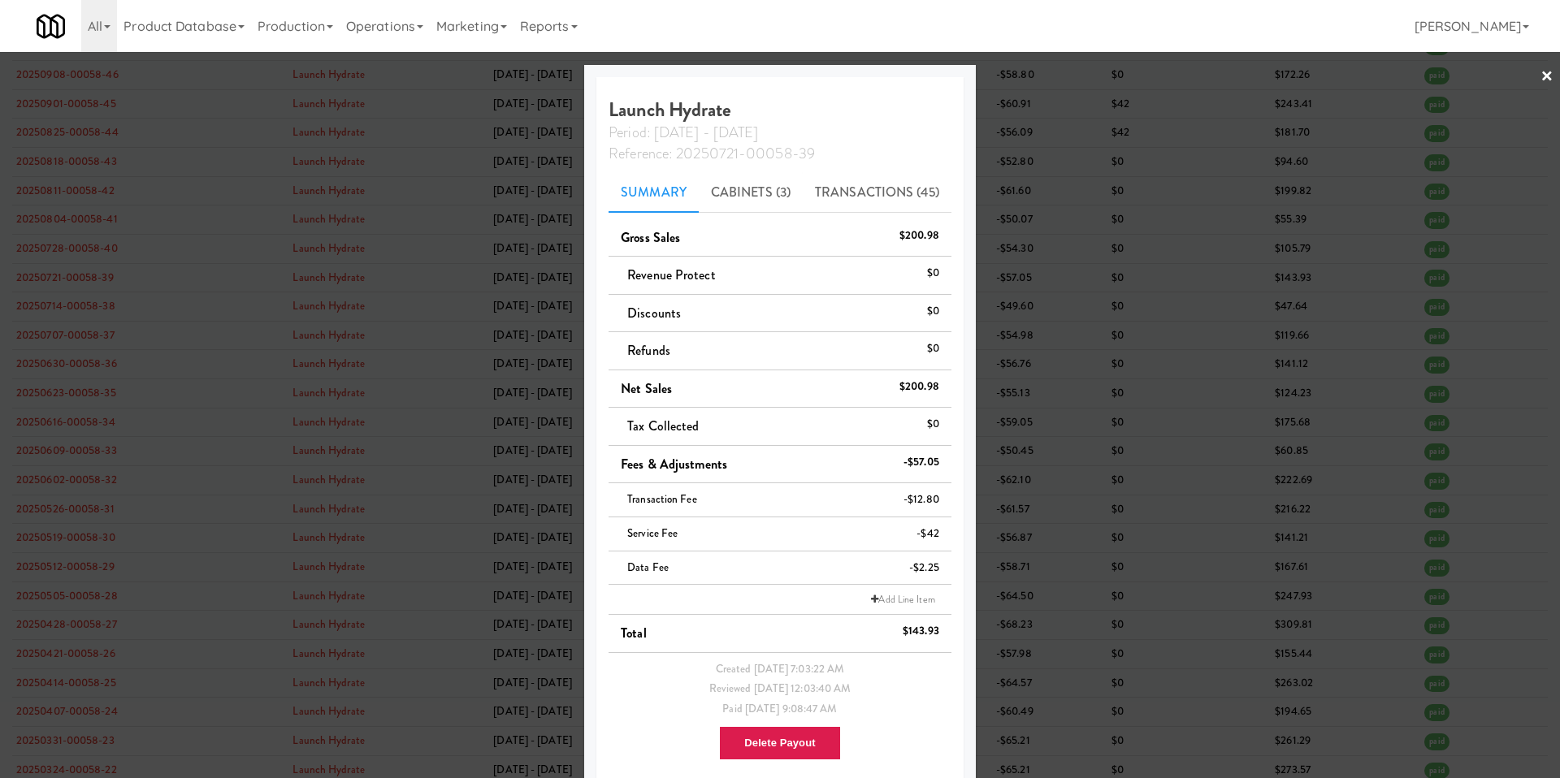
click at [1286, 527] on div at bounding box center [780, 389] width 1560 height 778
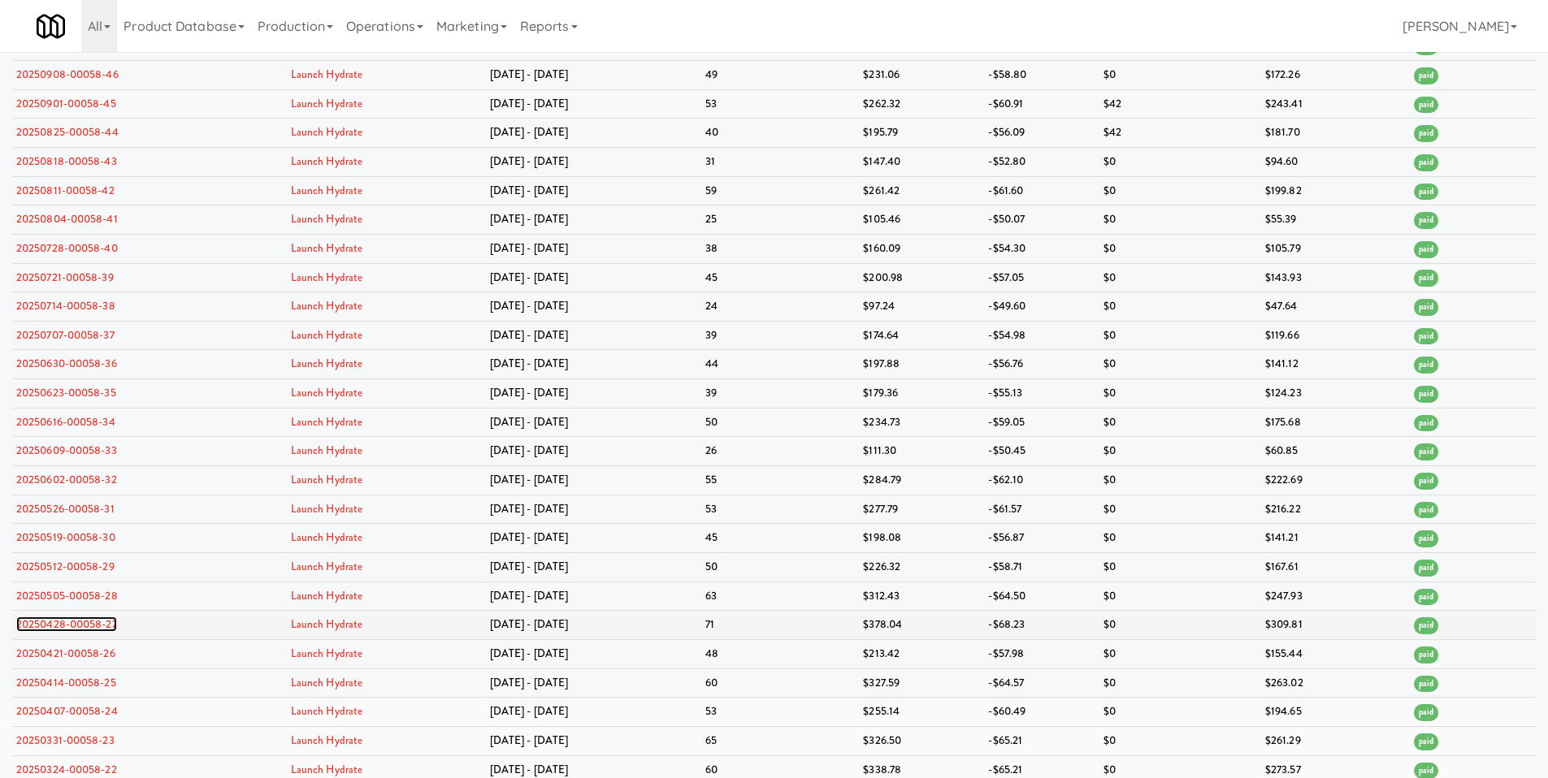
click at [76, 631] on link "20250428-00058-27" at bounding box center [66, 624] width 101 height 15
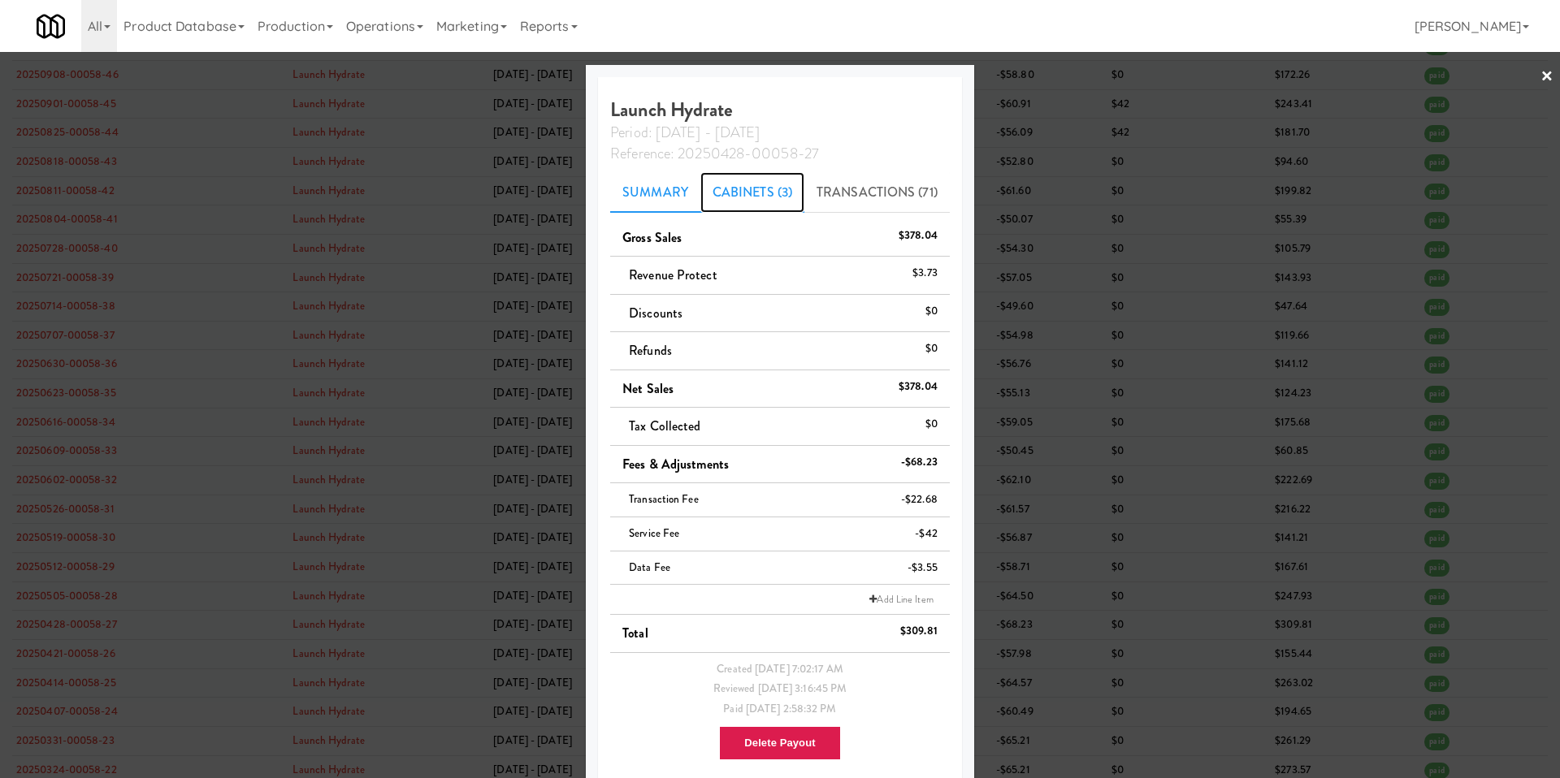
click at [770, 196] on link "Cabinets (3)" at bounding box center [752, 192] width 104 height 41
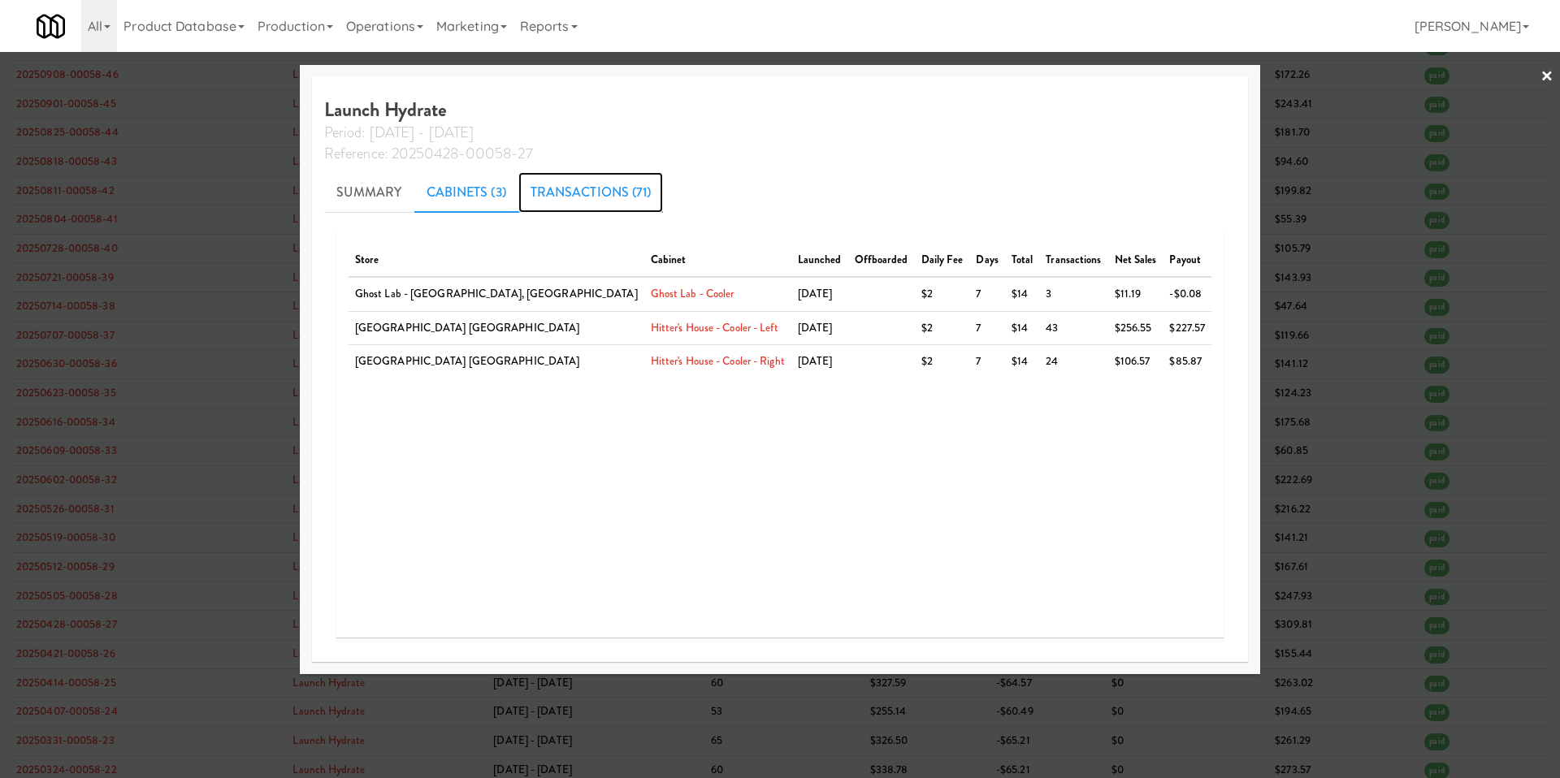
click at [664, 193] on link "Transactions (71)" at bounding box center [590, 192] width 145 height 41
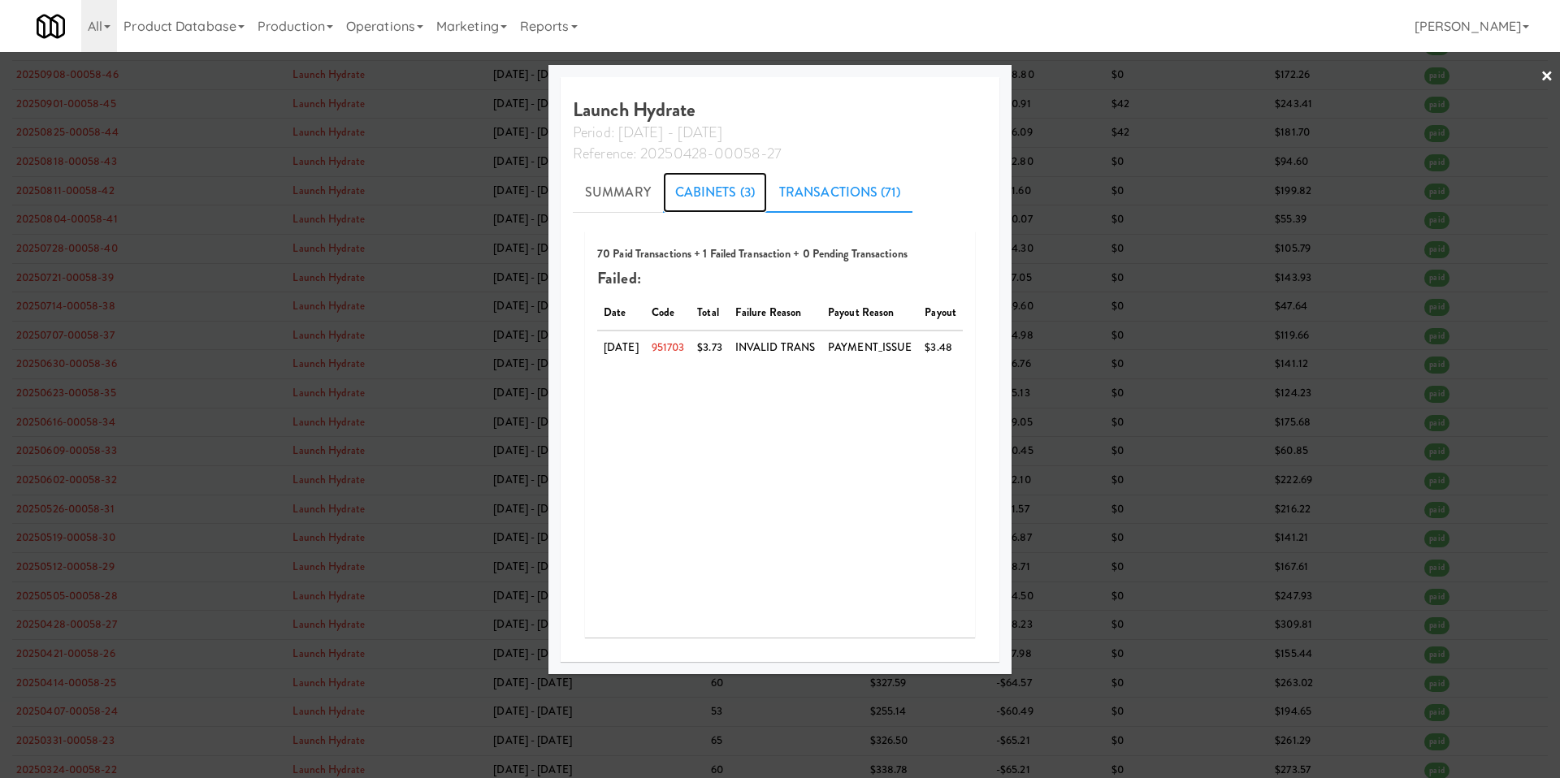
click at [700, 199] on link "Cabinets (3)" at bounding box center [715, 192] width 104 height 41
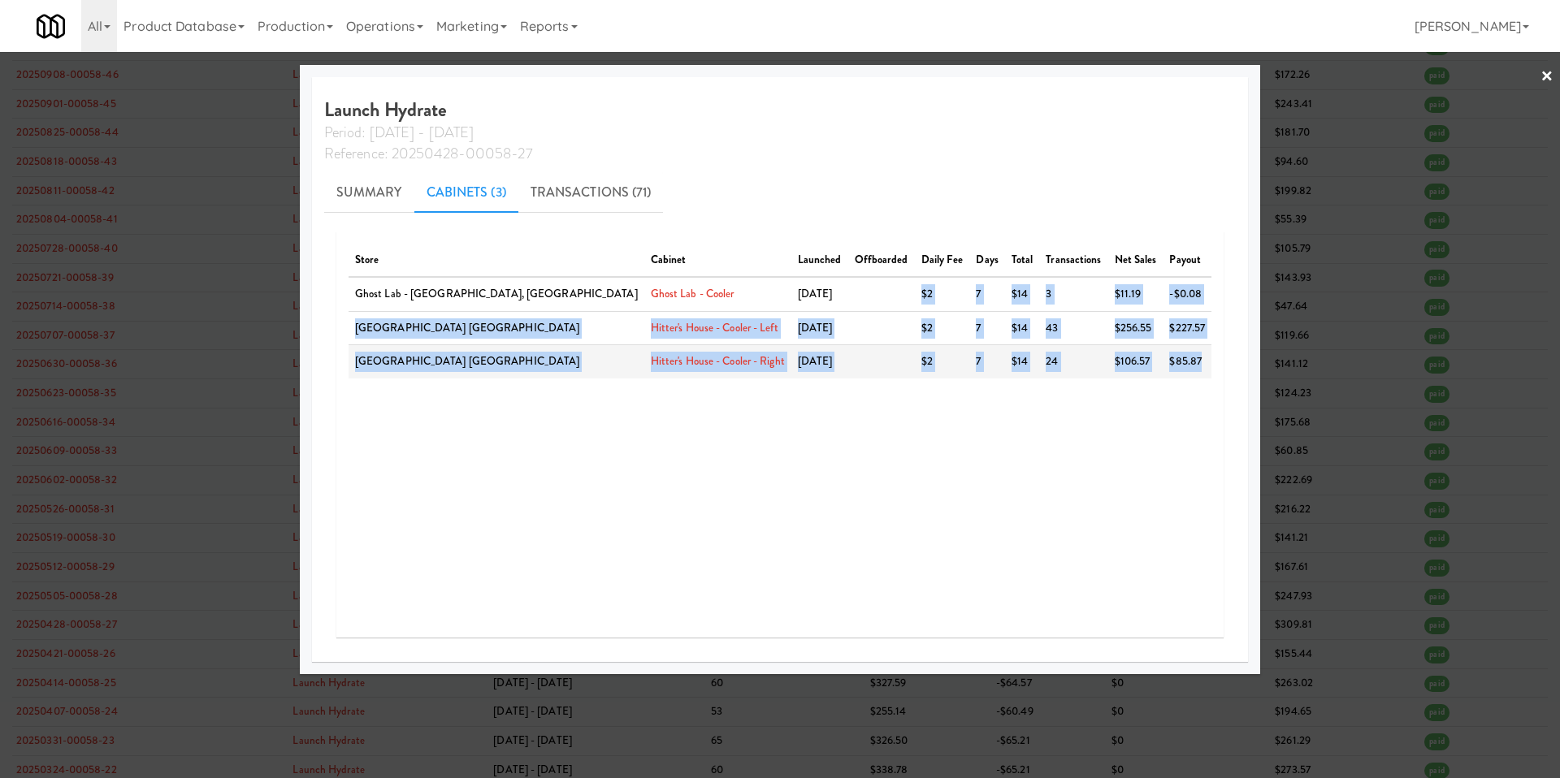
drag, startPoint x: 842, startPoint y: 291, endPoint x: 1128, endPoint y: 368, distance: 296.3
click at [1128, 368] on tbody "Ghost Lab - Eatontown, NJ Ghost Lab - Cooler Oct 22, 2024 $2 7 $14 3 $11.19 -$0…" at bounding box center [780, 328] width 863 height 102
click at [1163, 368] on td "$85.87" at bounding box center [1187, 361] width 49 height 33
drag, startPoint x: 841, startPoint y: 300, endPoint x: 1125, endPoint y: 371, distance: 293.3
click at [1125, 371] on tbody "Ghost Lab - Eatontown, NJ Ghost Lab - Cooler Oct 22, 2024 $2 7 $14 3 $11.19 -$0…" at bounding box center [780, 328] width 863 height 102
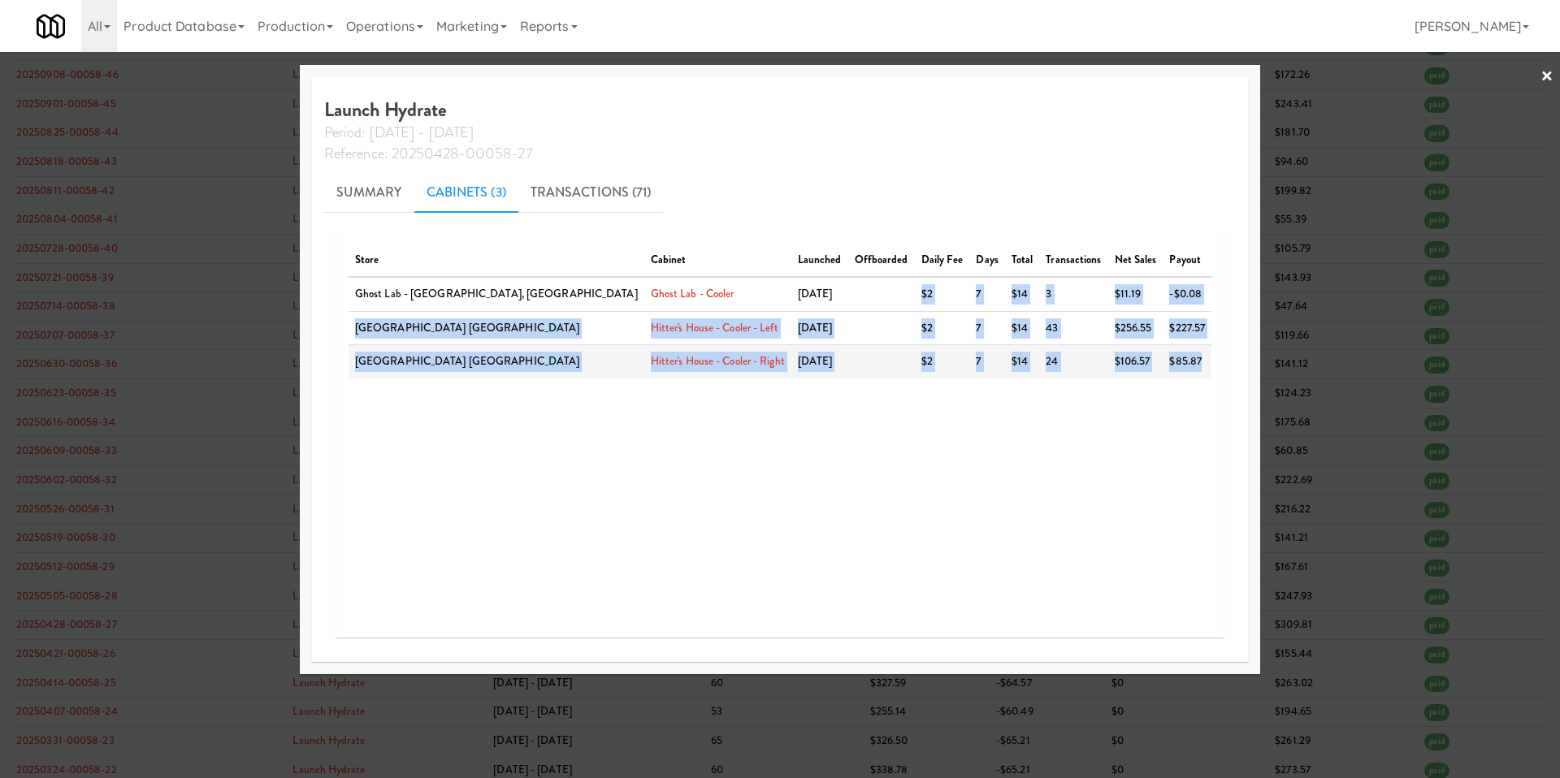
click at [1163, 371] on td "$85.87" at bounding box center [1187, 361] width 49 height 33
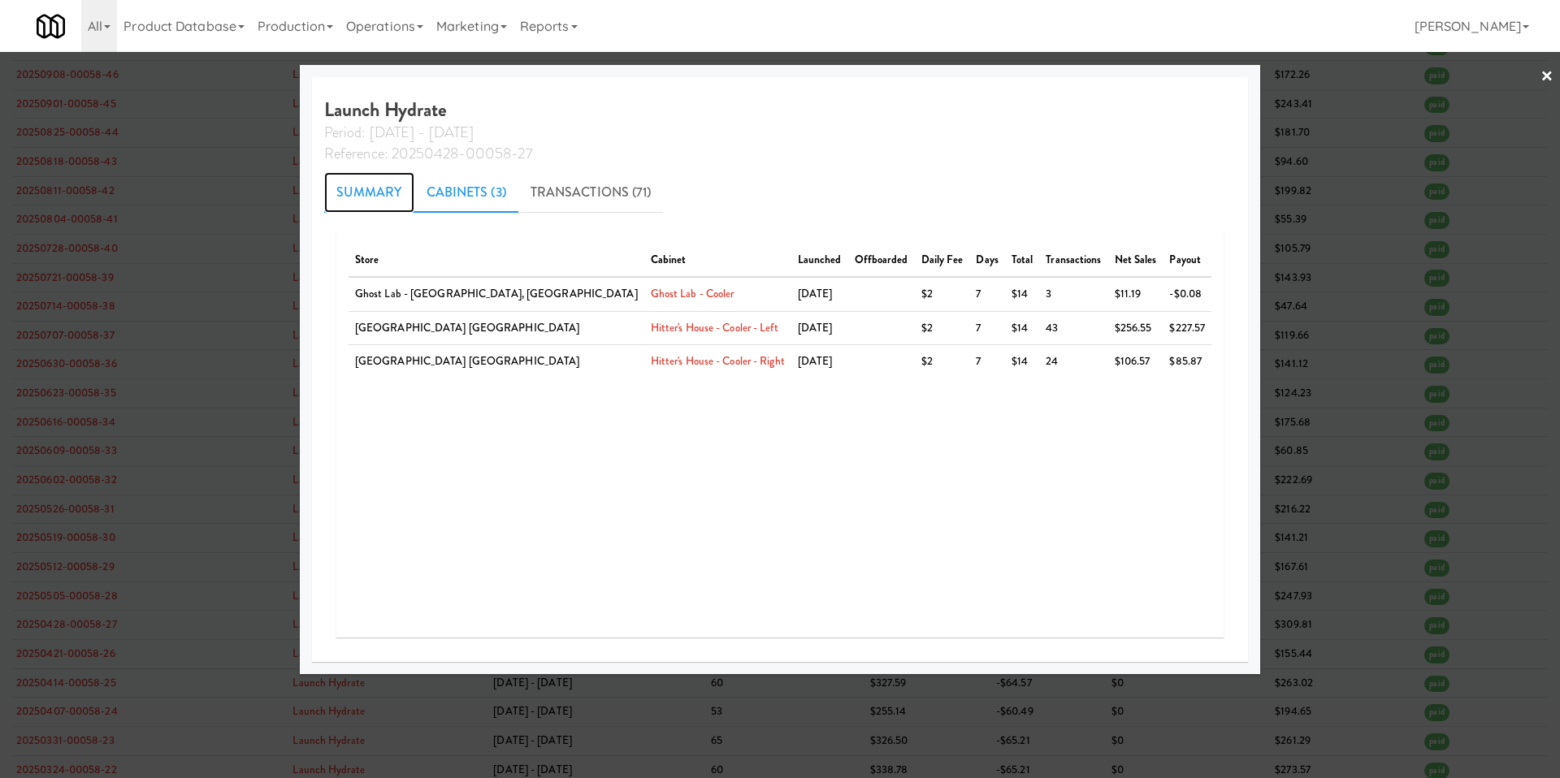
click at [414, 201] on link "Summary" at bounding box center [369, 192] width 90 height 41
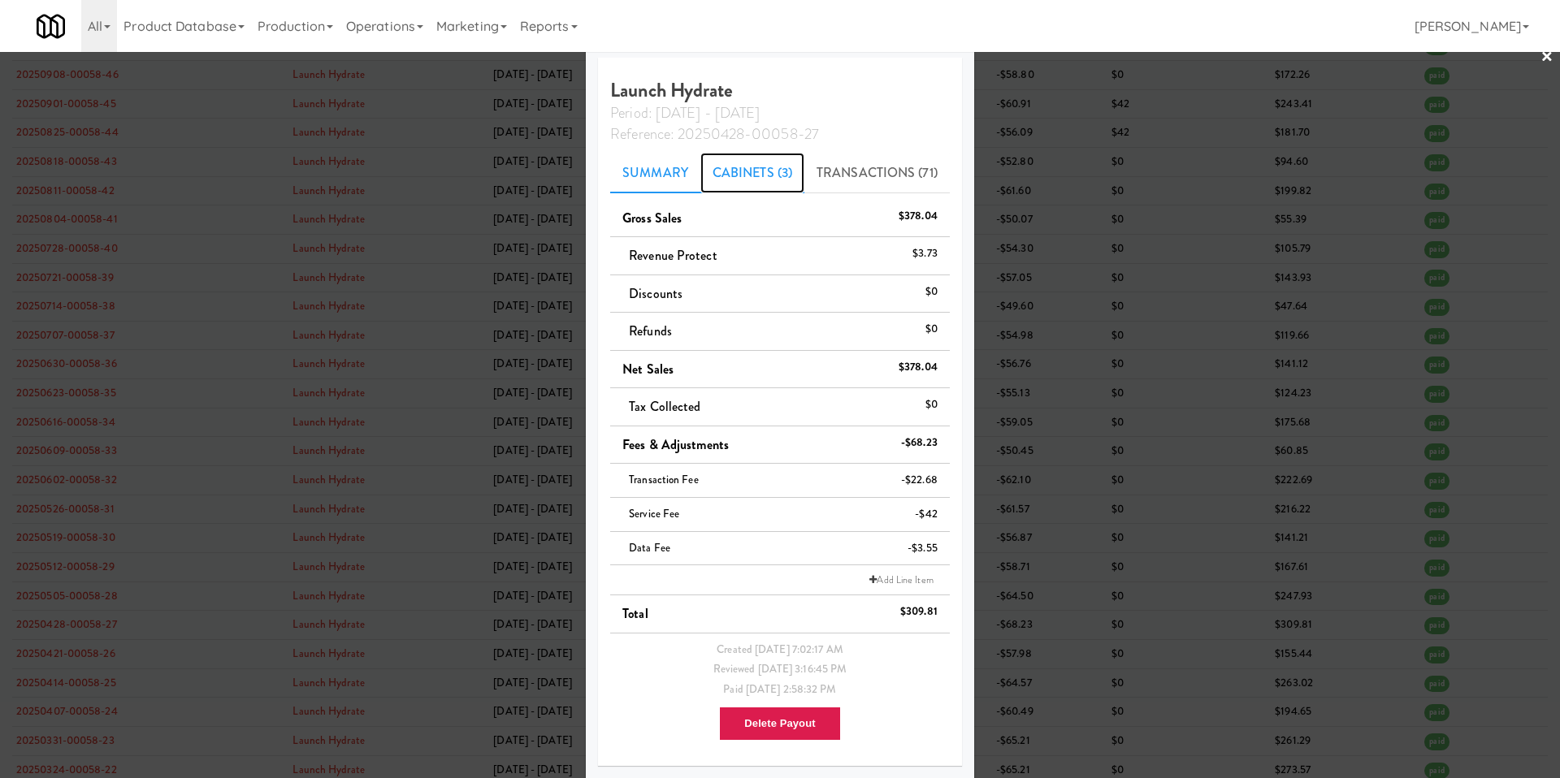
click at [742, 171] on link "Cabinets (3)" at bounding box center [752, 173] width 104 height 41
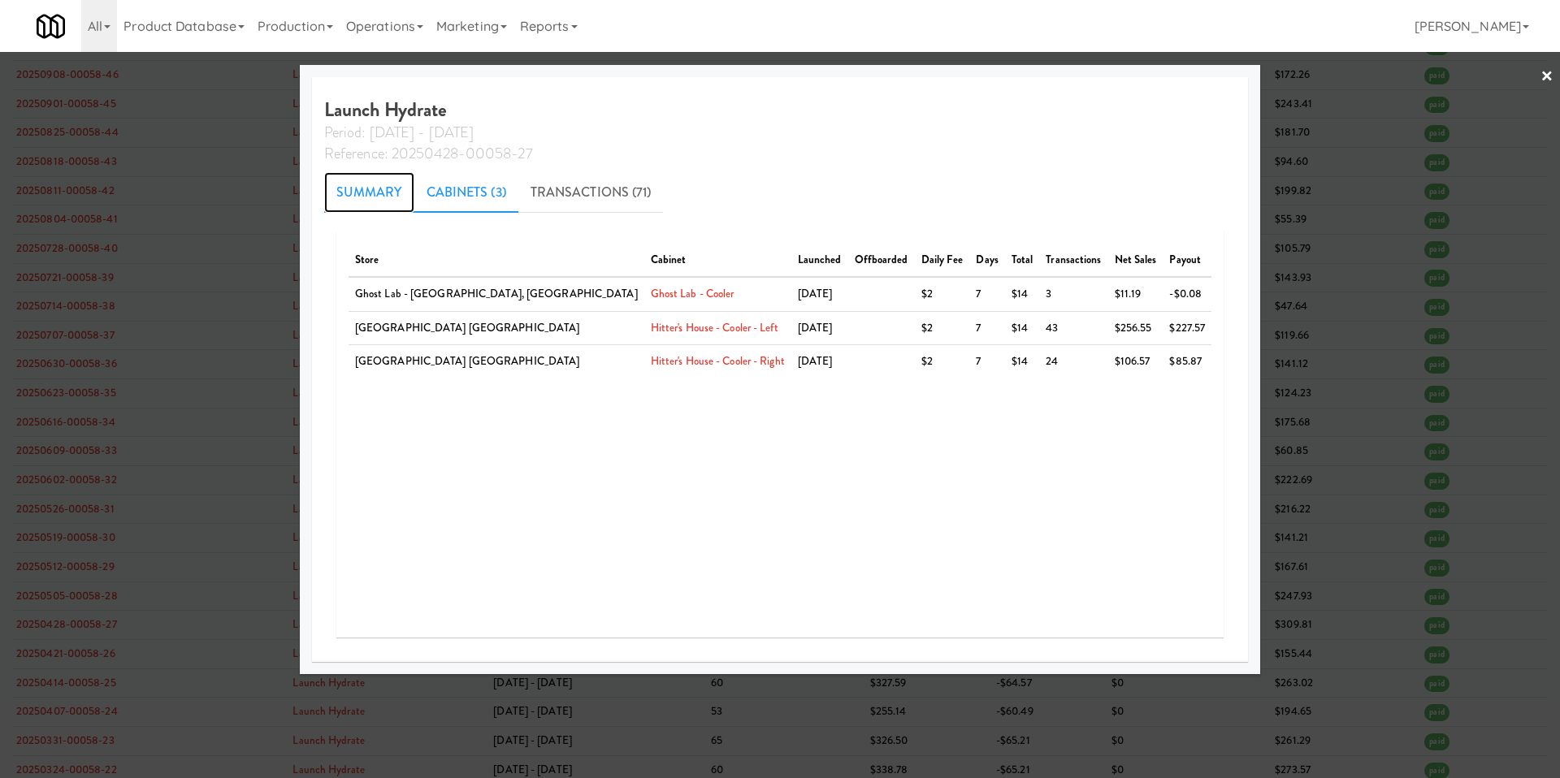
click at [414, 194] on link "Summary" at bounding box center [369, 192] width 90 height 41
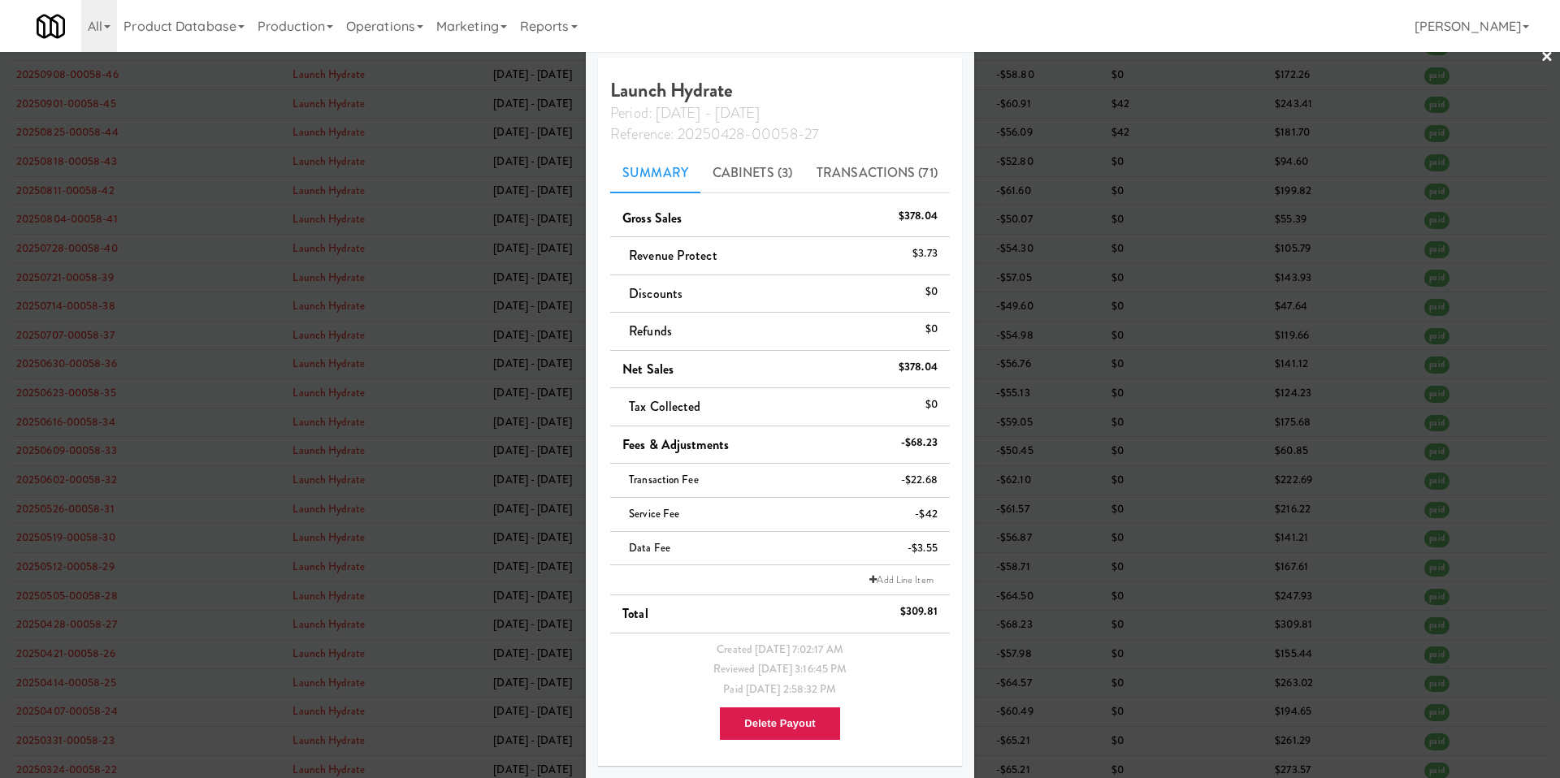
click at [877, 33] on div "All 325 Vending https://classic.micromart.com/?operator_id=503 901 Smrt Mrkt ht…" at bounding box center [780, 26] width 1487 height 52
click at [1169, 196] on div at bounding box center [780, 389] width 1560 height 778
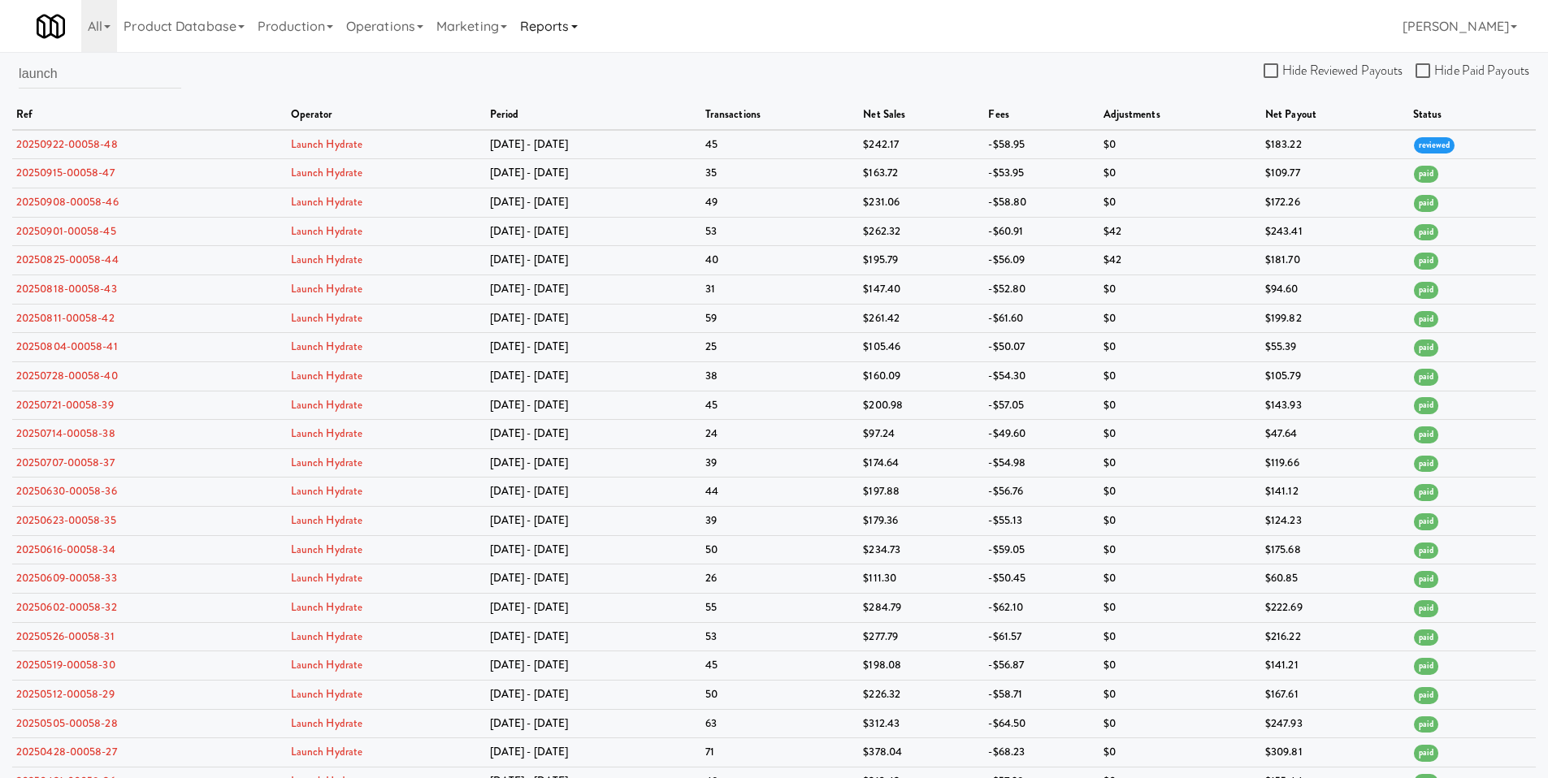
click at [573, 24] on link "Reports" at bounding box center [549, 26] width 71 height 52
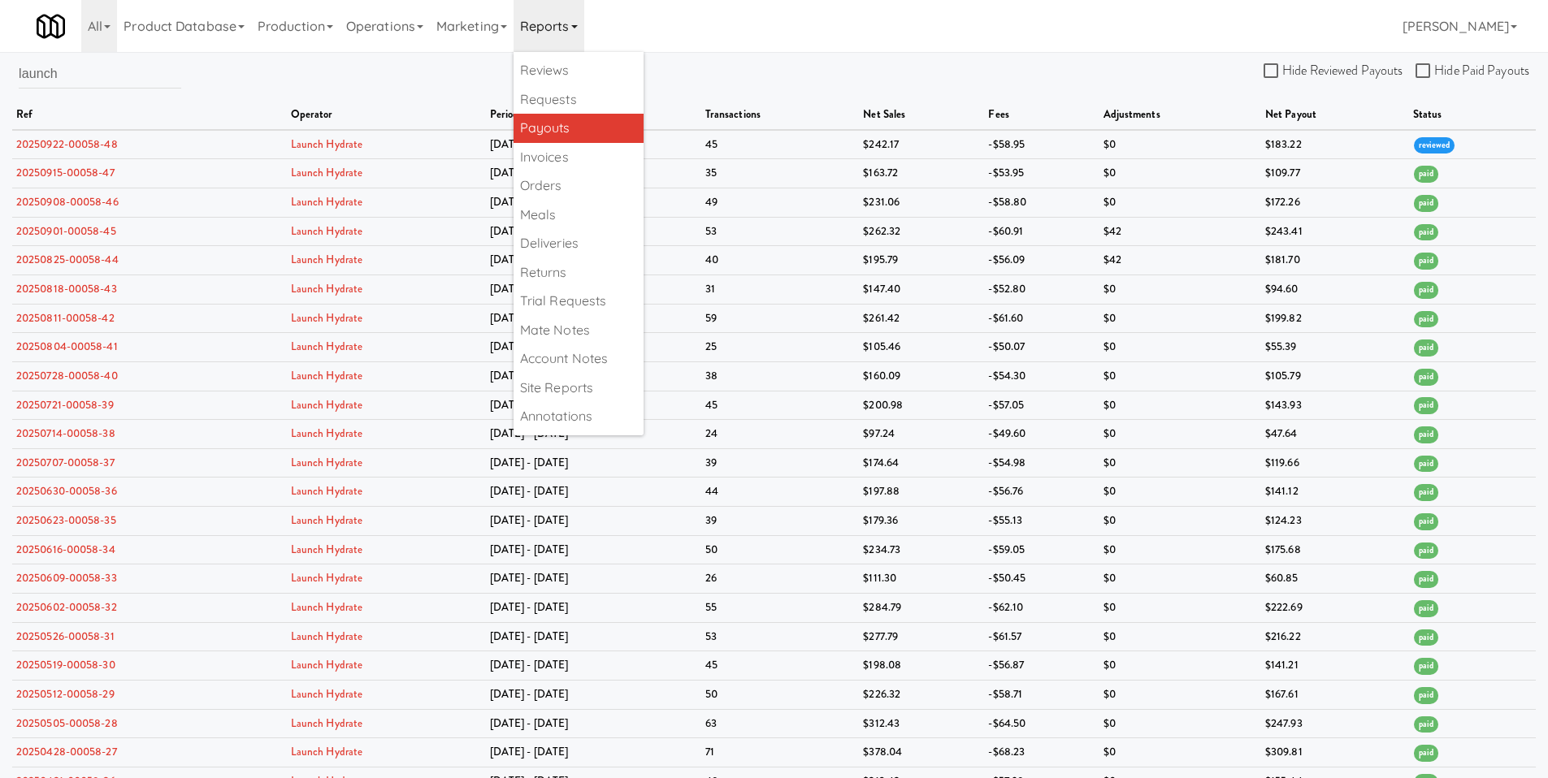
click at [757, 63] on div "launch Hide Reviewed Payouts Hide Paid Payouts ref operator period transactions…" at bounding box center [774, 790] width 1548 height 1462
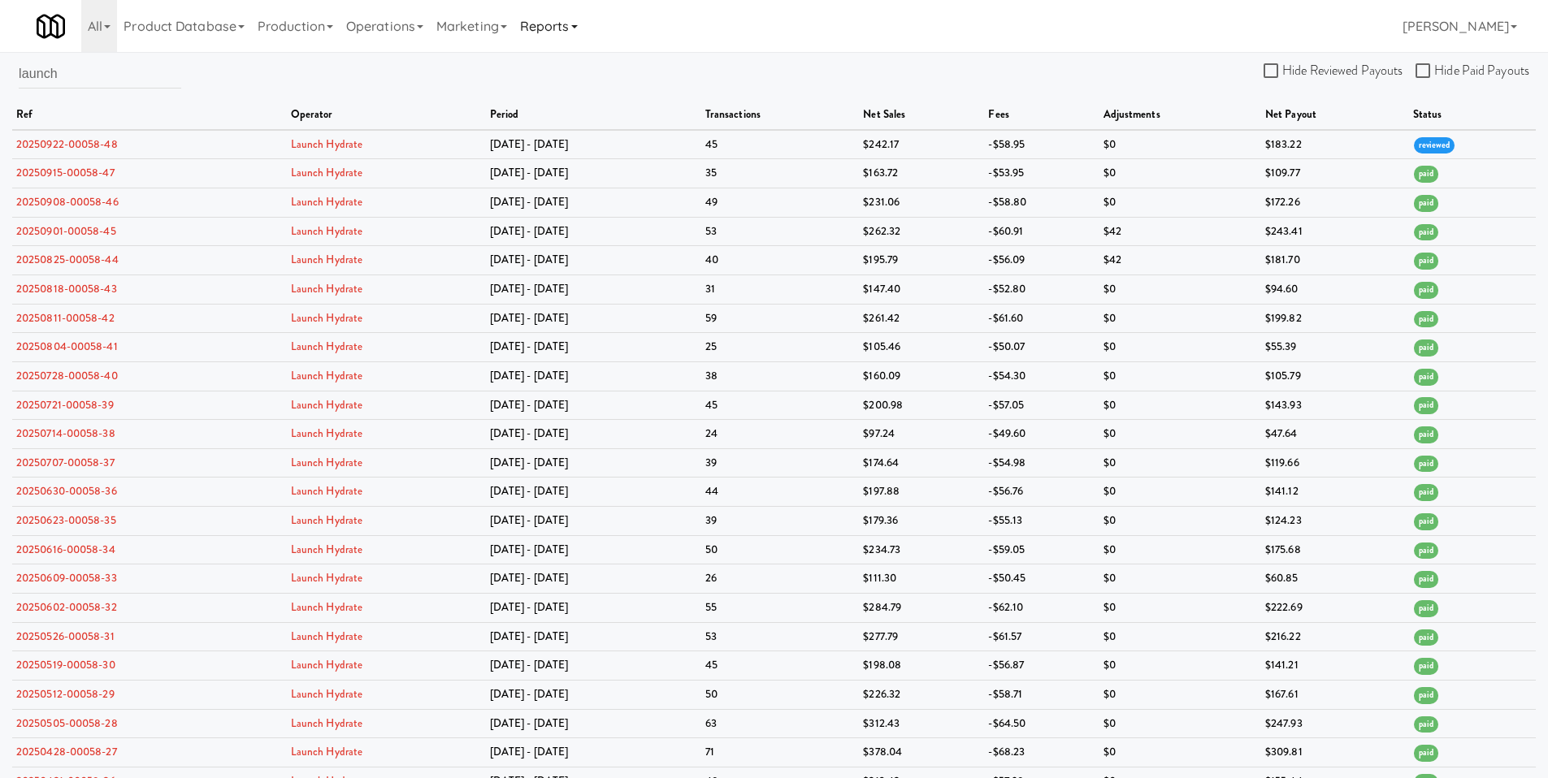
click at [577, 25] on link "Reports" at bounding box center [549, 26] width 71 height 52
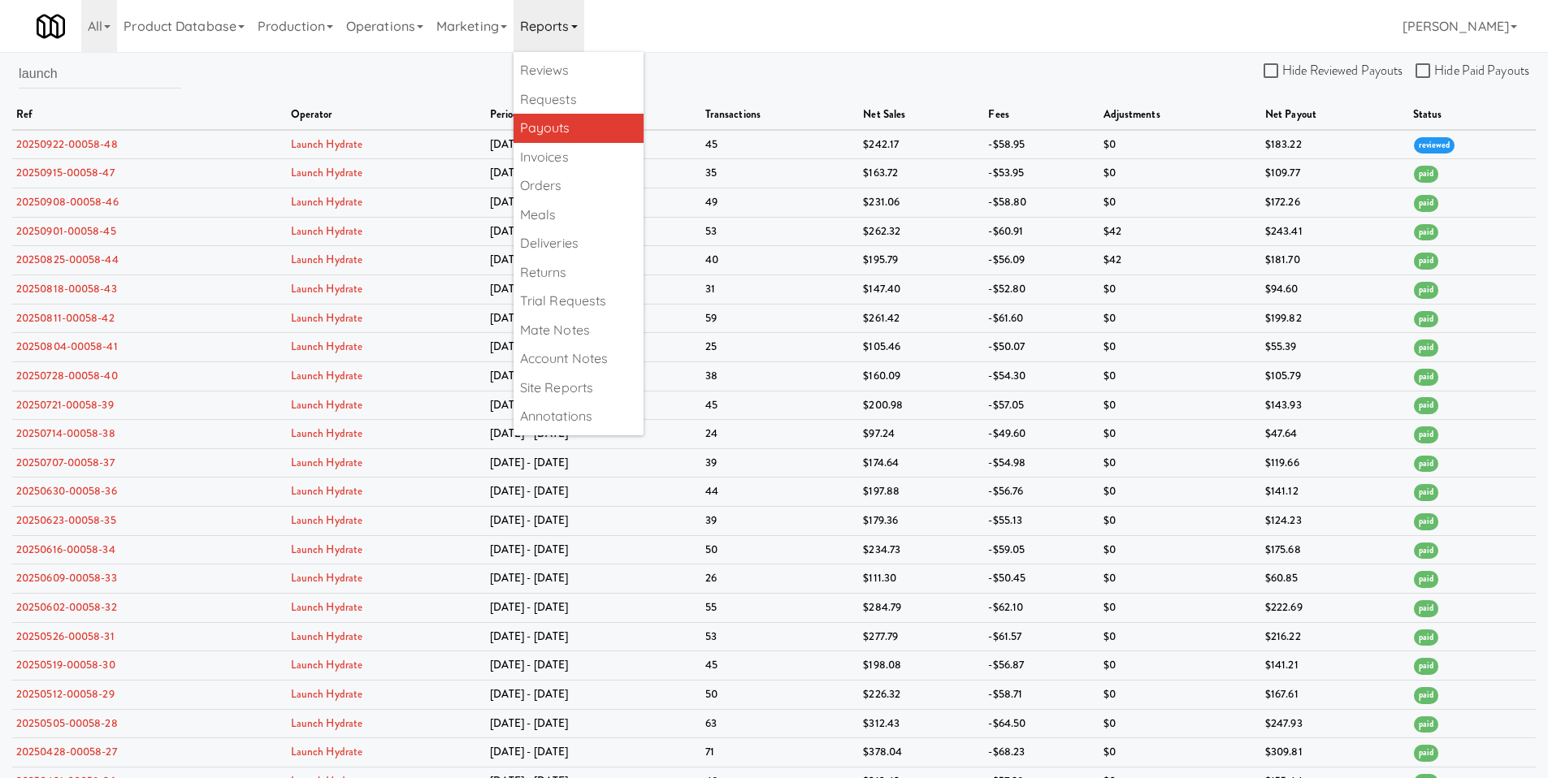
click at [809, 60] on div "launch Hide Reviewed Payouts Hide Paid Payouts ref operator period transactions…" at bounding box center [774, 790] width 1548 height 1462
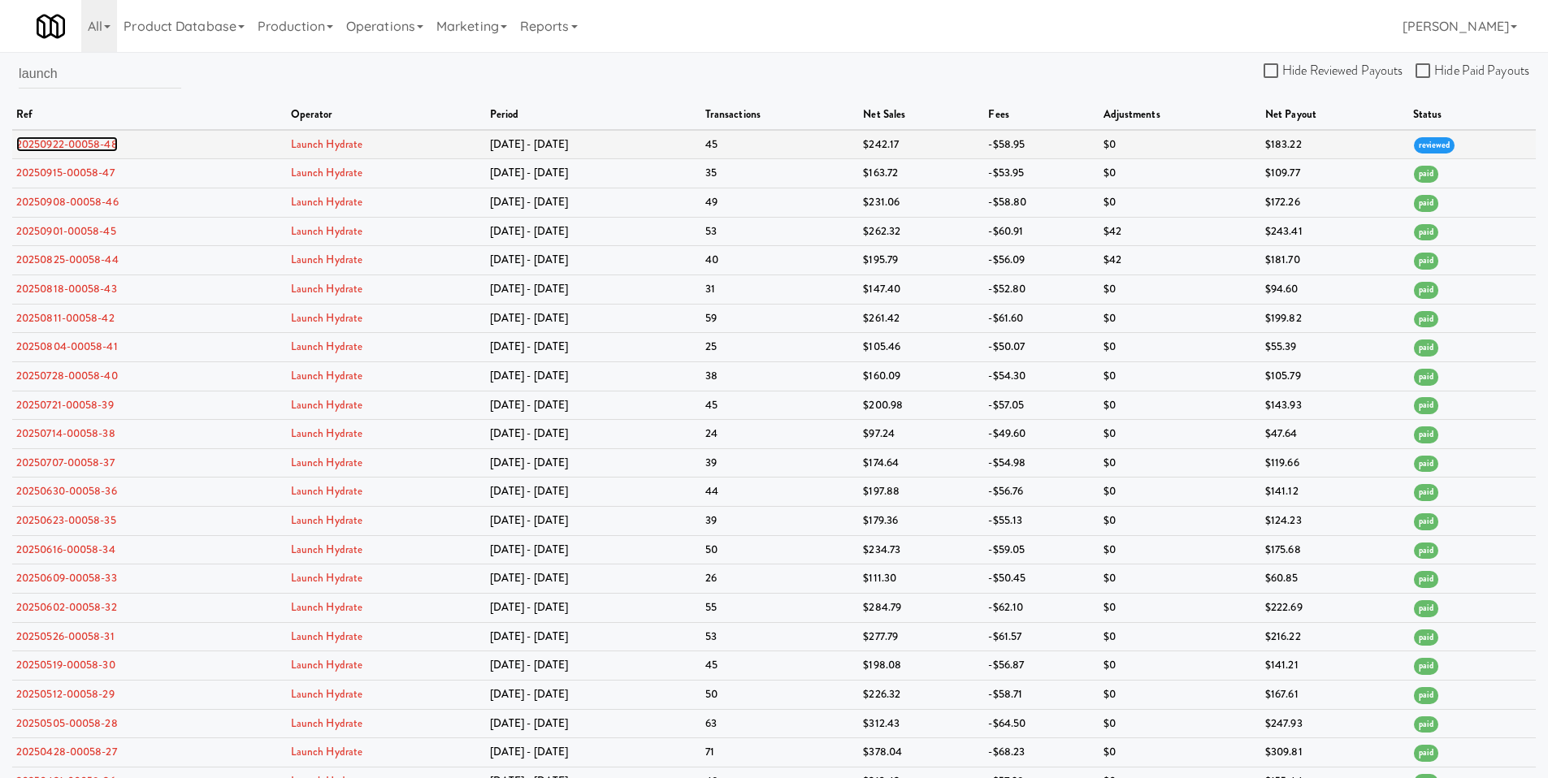
click at [104, 144] on link "20250922-00058-48" at bounding box center [67, 144] width 102 height 15
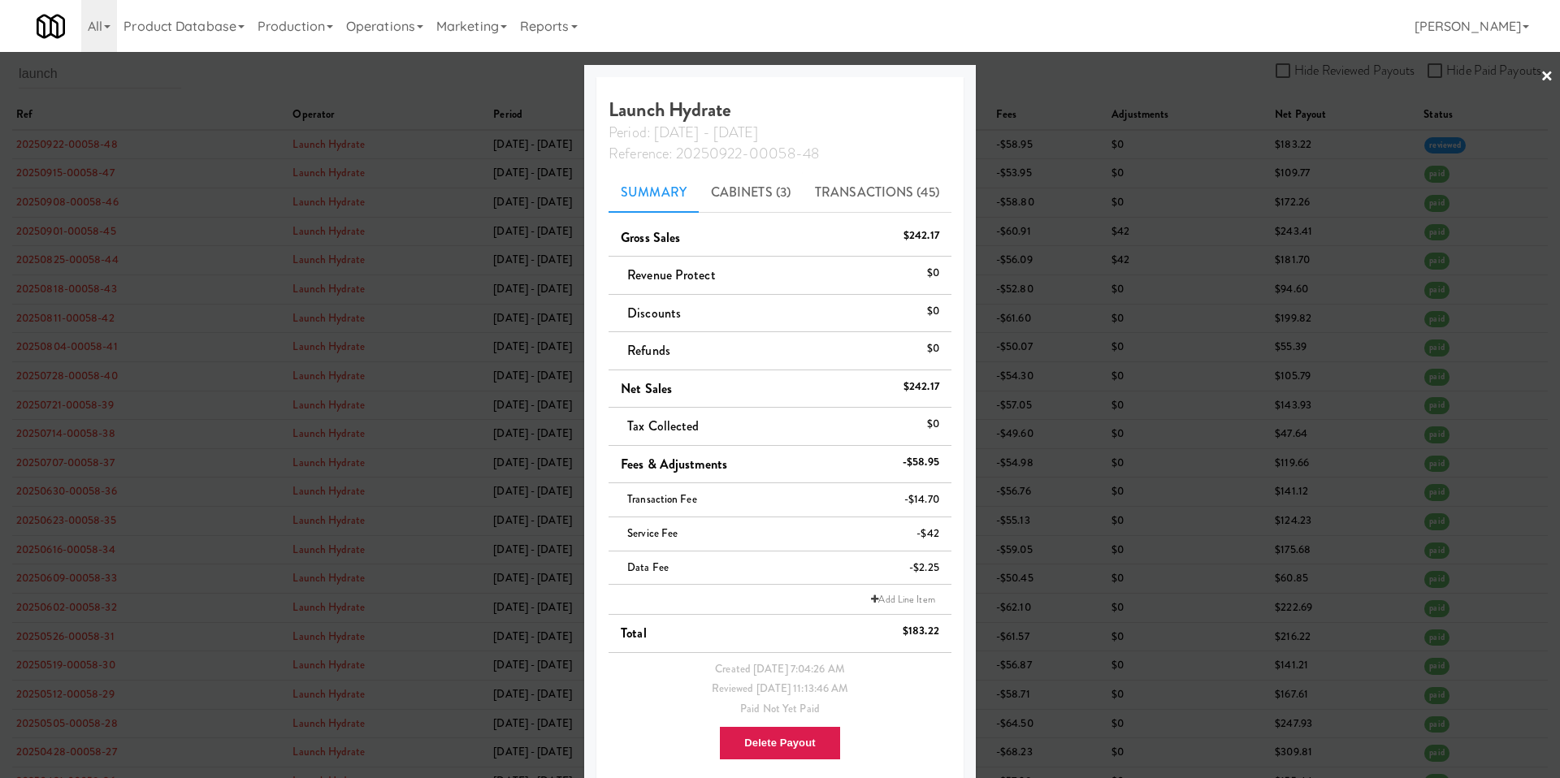
click at [472, 440] on div at bounding box center [780, 389] width 1560 height 778
